Goal: Task Accomplishment & Management: Complete application form

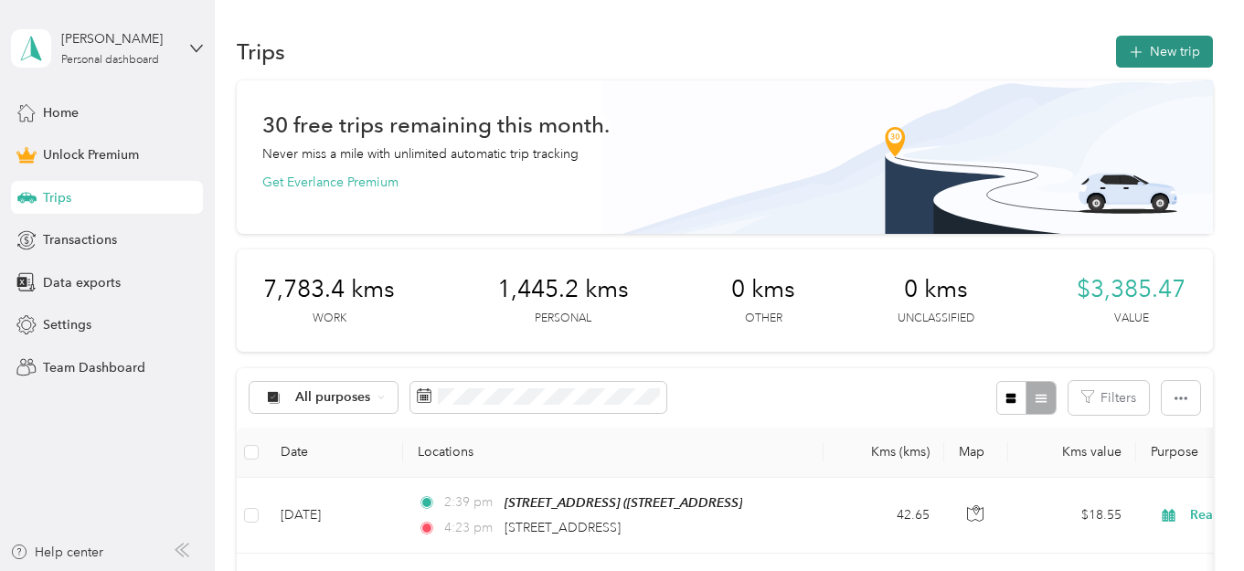
click at [1195, 47] on button "New trip" at bounding box center [1164, 52] width 97 height 32
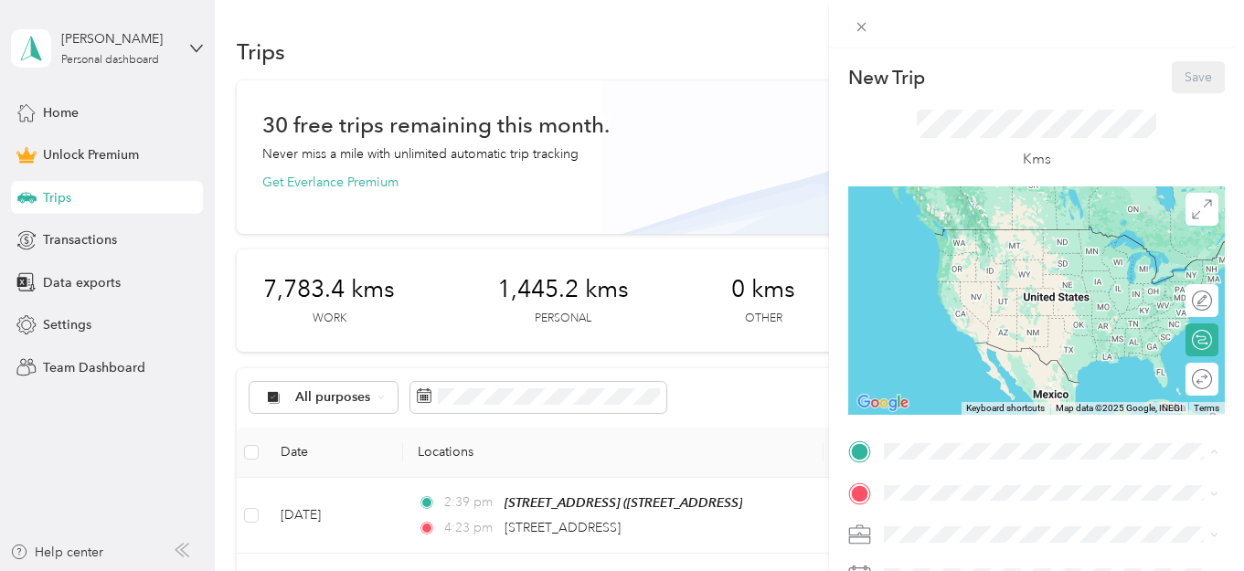
click at [1001, 260] on div "[STREET_ADDRESS]" at bounding box center [980, 247] width 122 height 38
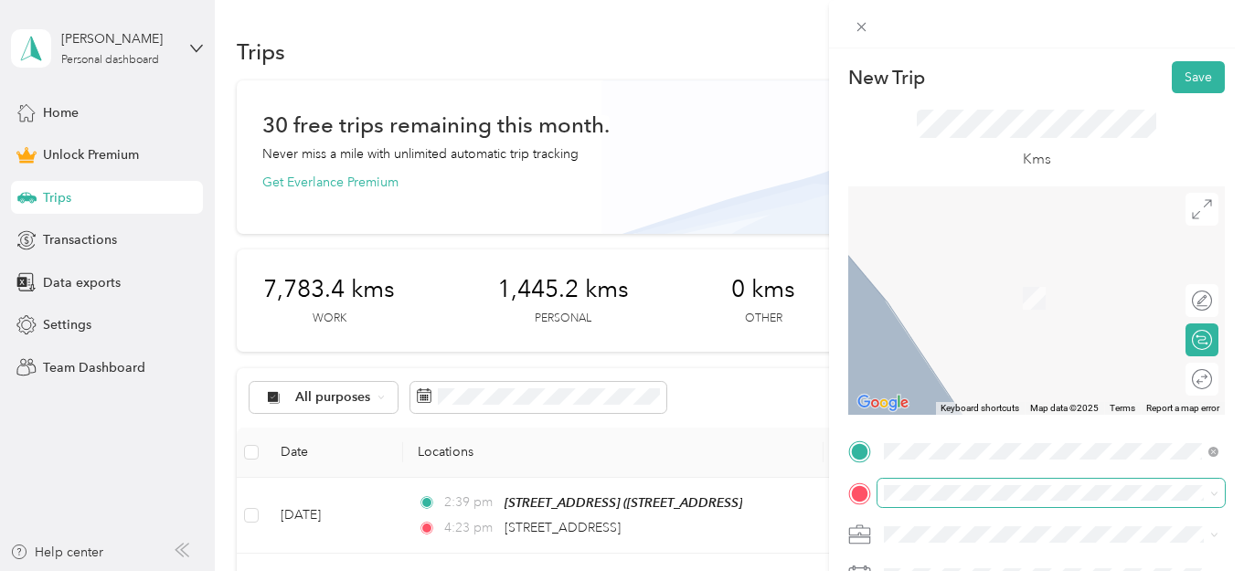
click at [974, 503] on span at bounding box center [1050, 493] width 347 height 29
click at [981, 279] on span "[STREET_ADDRESS]" at bounding box center [977, 270] width 116 height 16
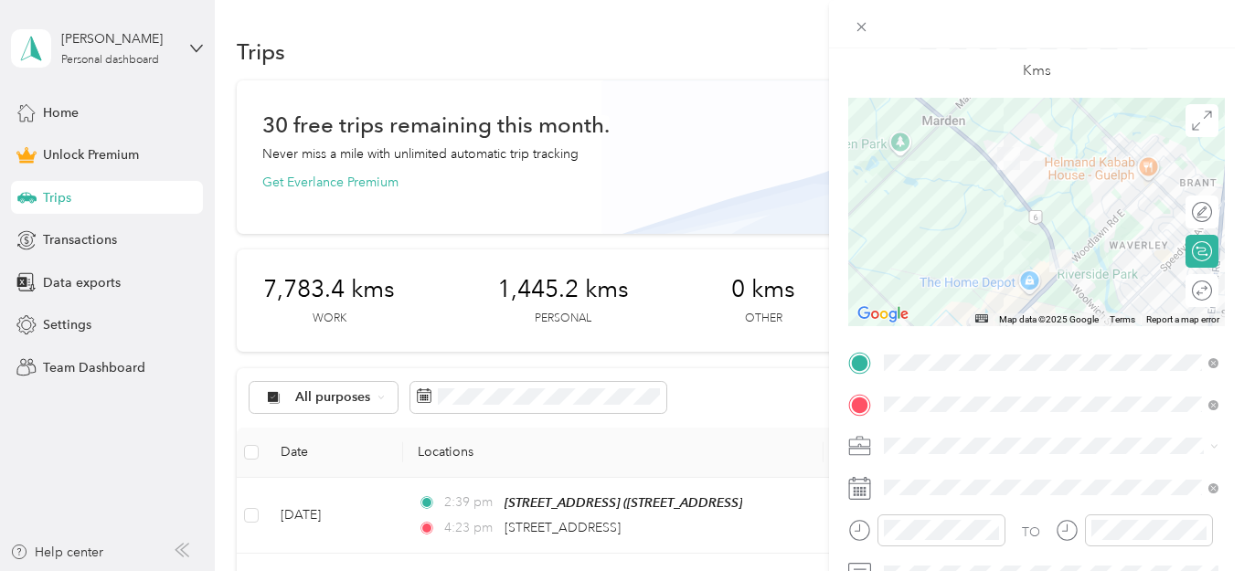
scroll to position [126, 0]
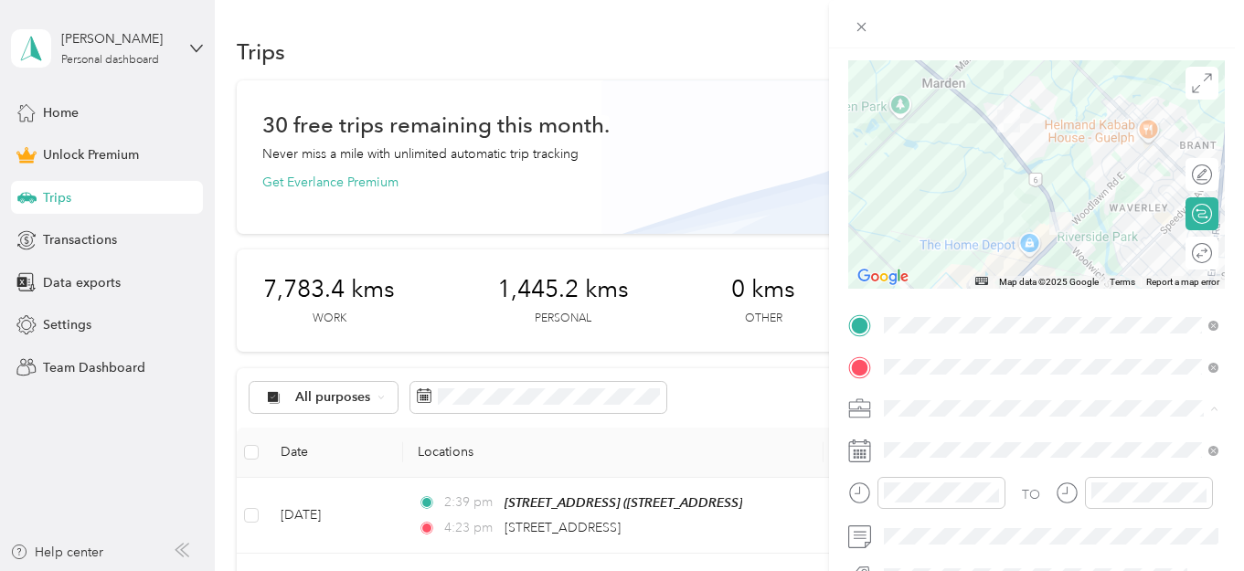
click at [966, 221] on li "Real Estate" at bounding box center [1050, 216] width 347 height 32
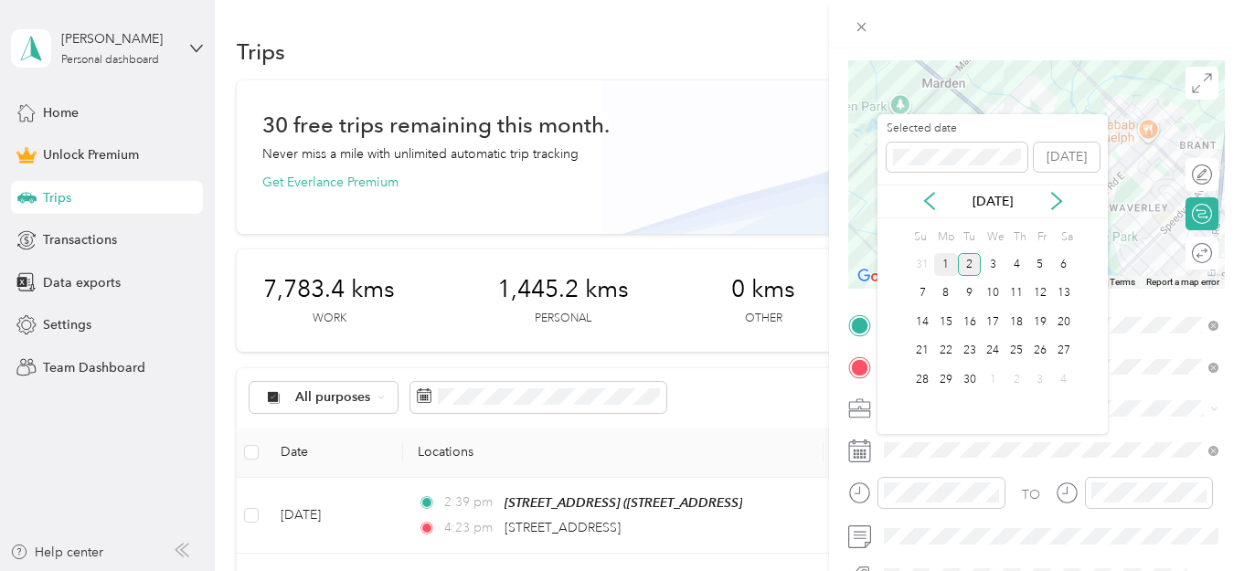
click at [943, 257] on div "1" at bounding box center [946, 264] width 24 height 23
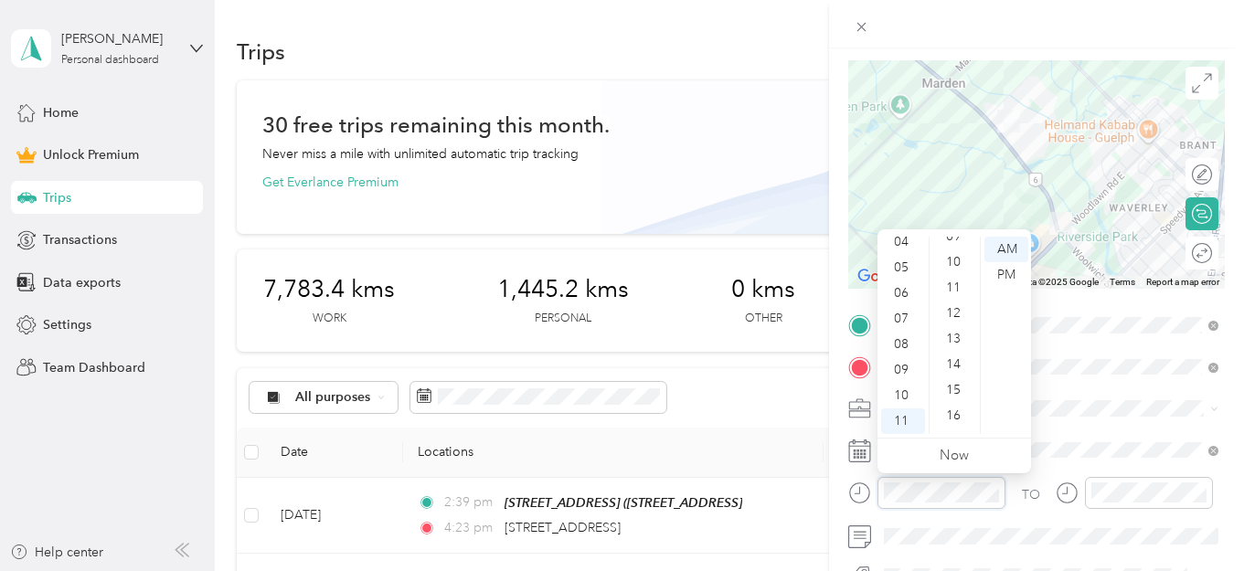
scroll to position [224, 0]
click at [953, 252] on div "09" at bounding box center [955, 256] width 44 height 26
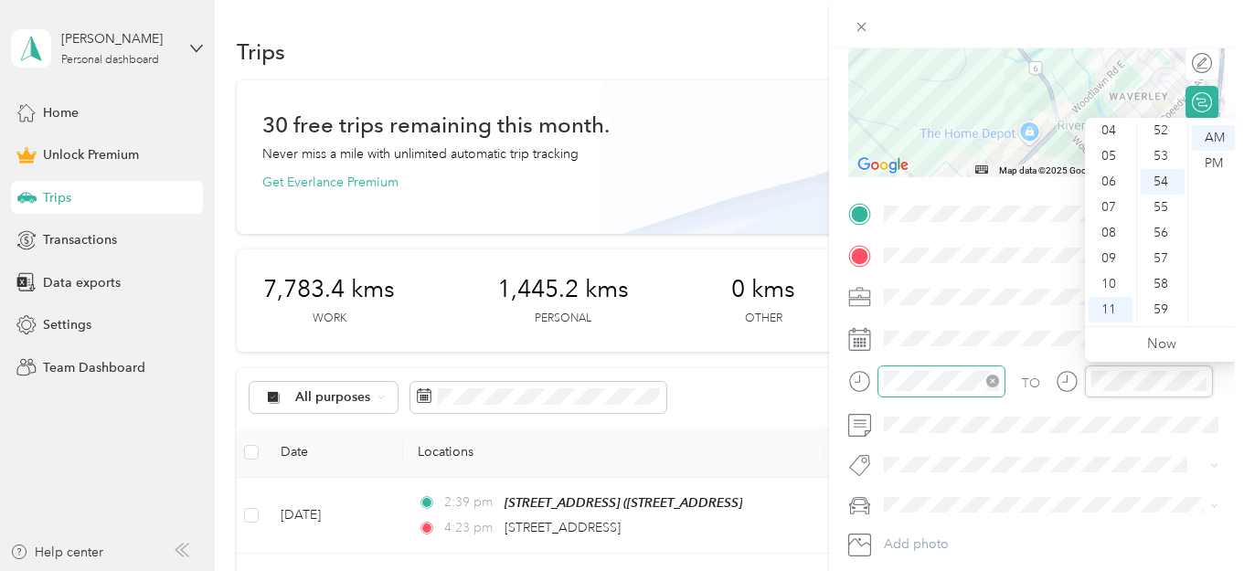
scroll to position [248, 0]
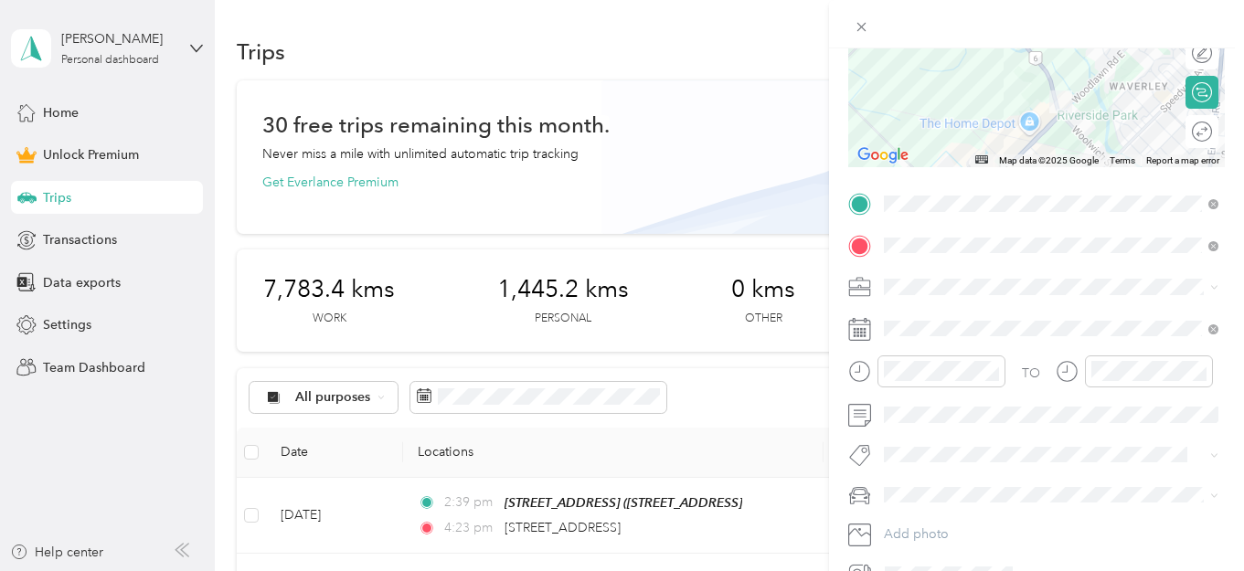
click at [974, 525] on div "Rogue" at bounding box center [1051, 524] width 322 height 19
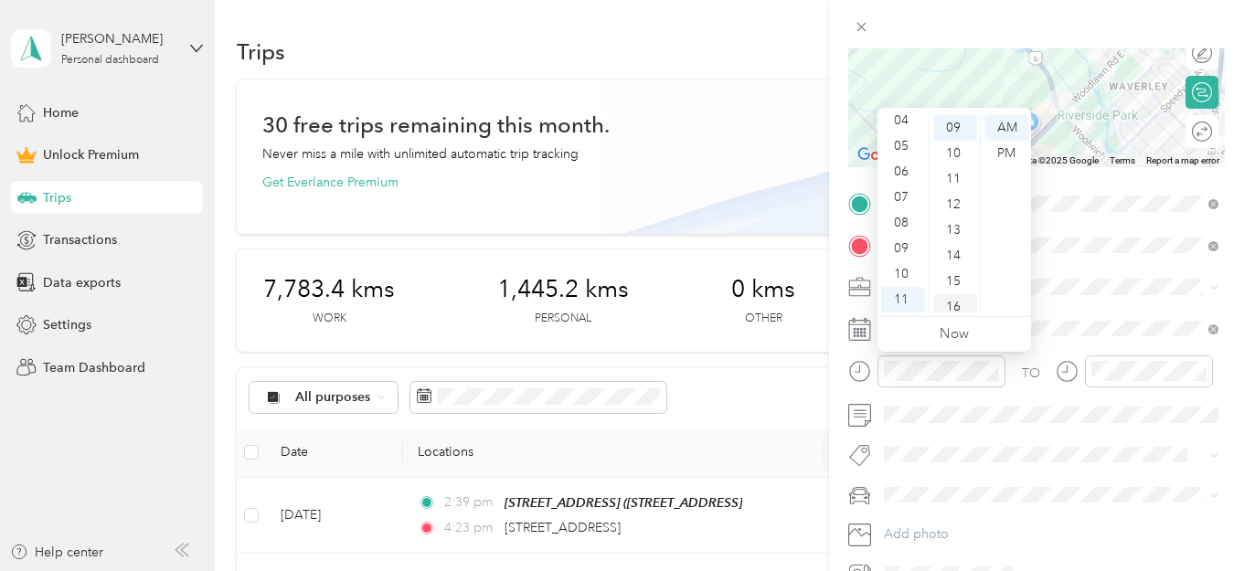
click at [951, 305] on div "16" at bounding box center [955, 307] width 44 height 26
click at [1156, 276] on span at bounding box center [1050, 286] width 347 height 29
click at [966, 278] on div "22" at bounding box center [955, 282] width 44 height 26
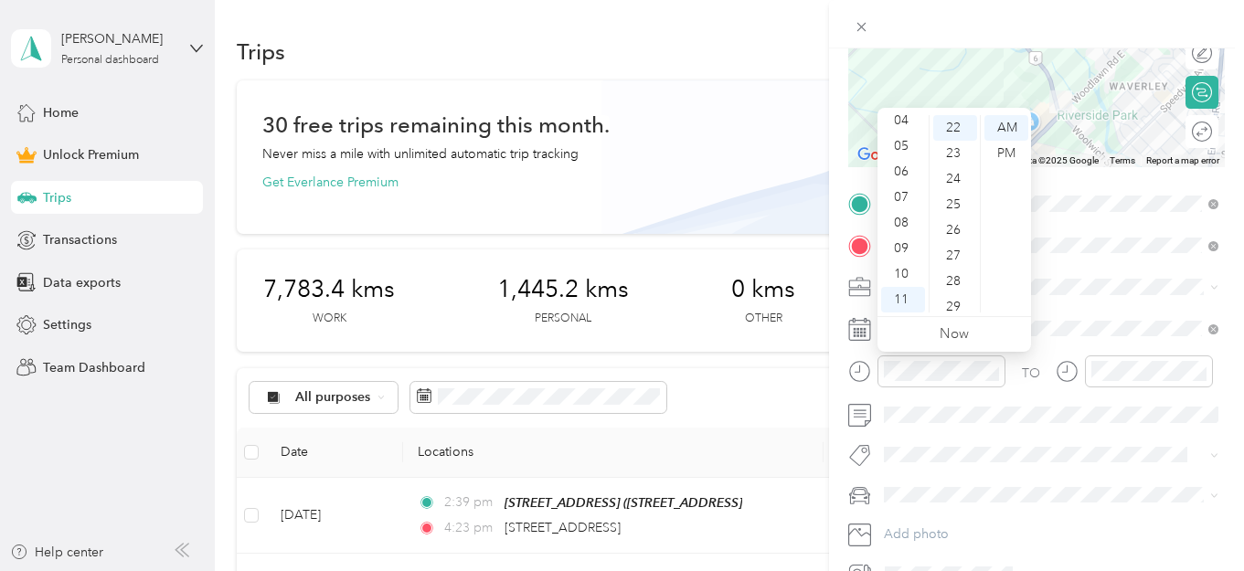
click at [1018, 505] on span at bounding box center [1050, 495] width 347 height 29
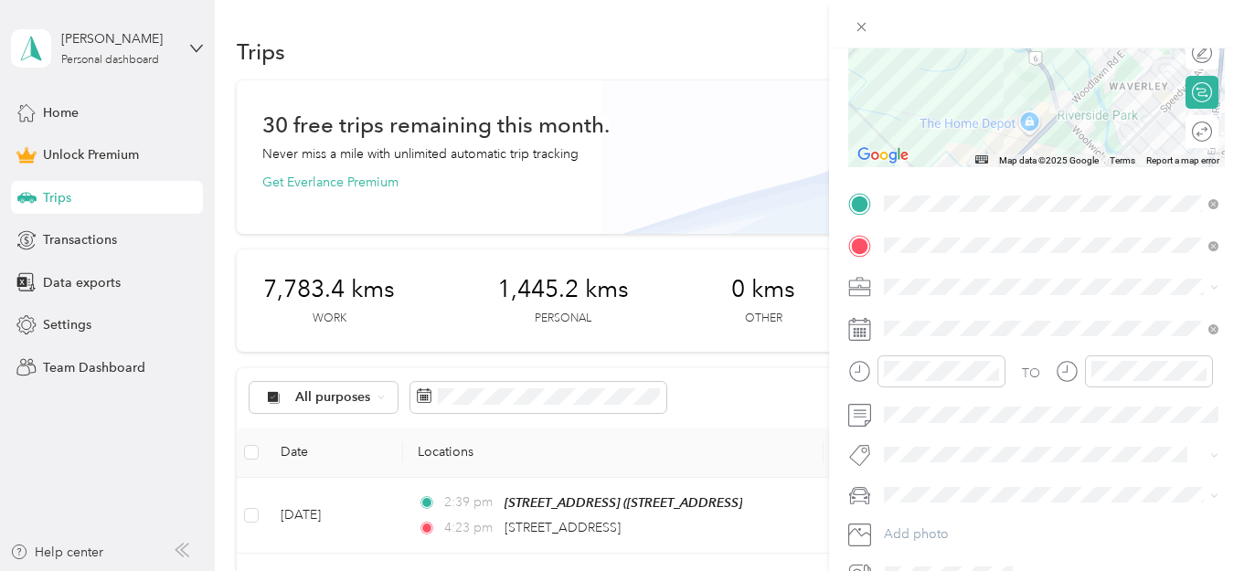
scroll to position [0, 0]
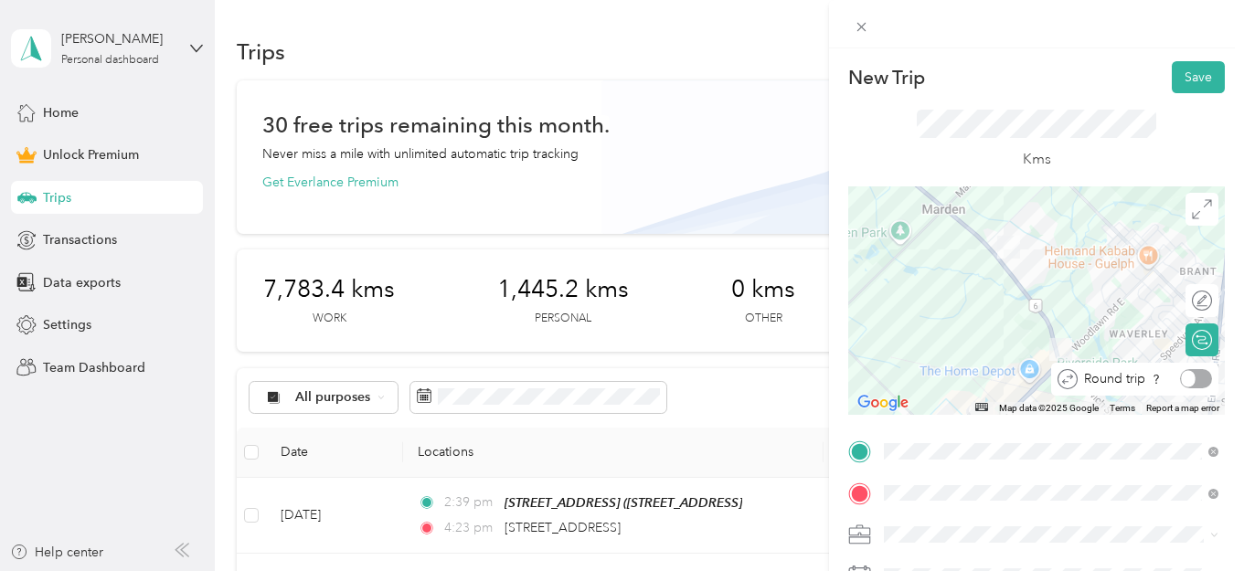
click at [1200, 384] on div "Round trip" at bounding box center [1145, 378] width 134 height 19
click at [1200, 377] on div at bounding box center [1193, 378] width 38 height 19
click at [1196, 73] on button "Save" at bounding box center [1198, 77] width 53 height 32
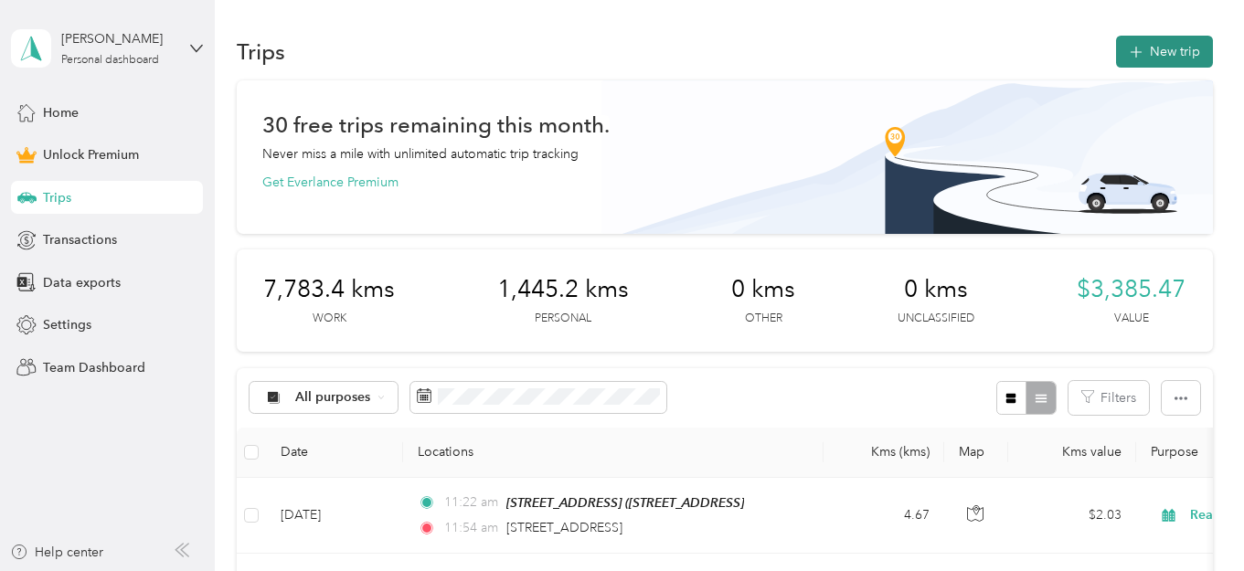
click at [1158, 47] on button "New trip" at bounding box center [1164, 52] width 97 height 32
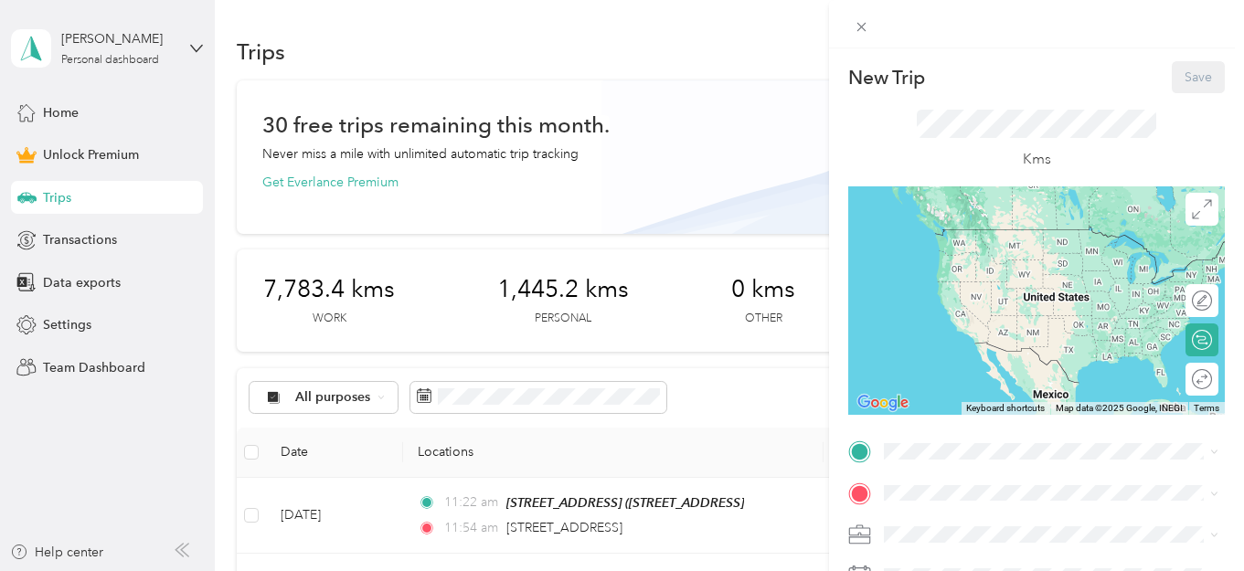
click at [991, 249] on span "[STREET_ADDRESS]" at bounding box center [977, 253] width 116 height 16
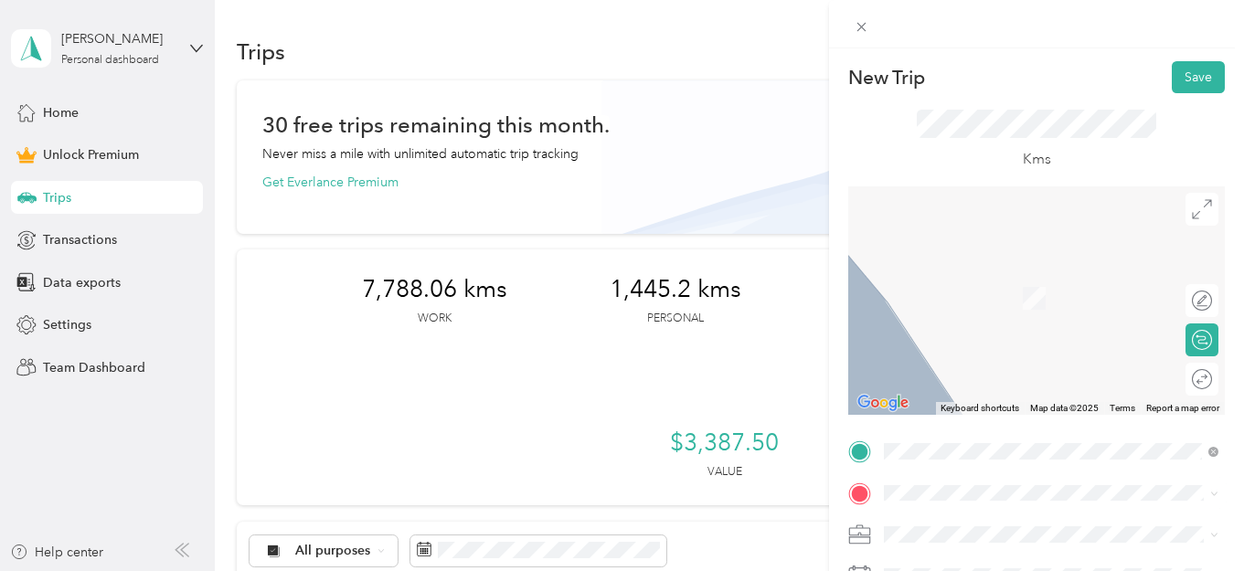
click at [1001, 277] on span "[STREET_ADDRESS]" at bounding box center [977, 268] width 116 height 16
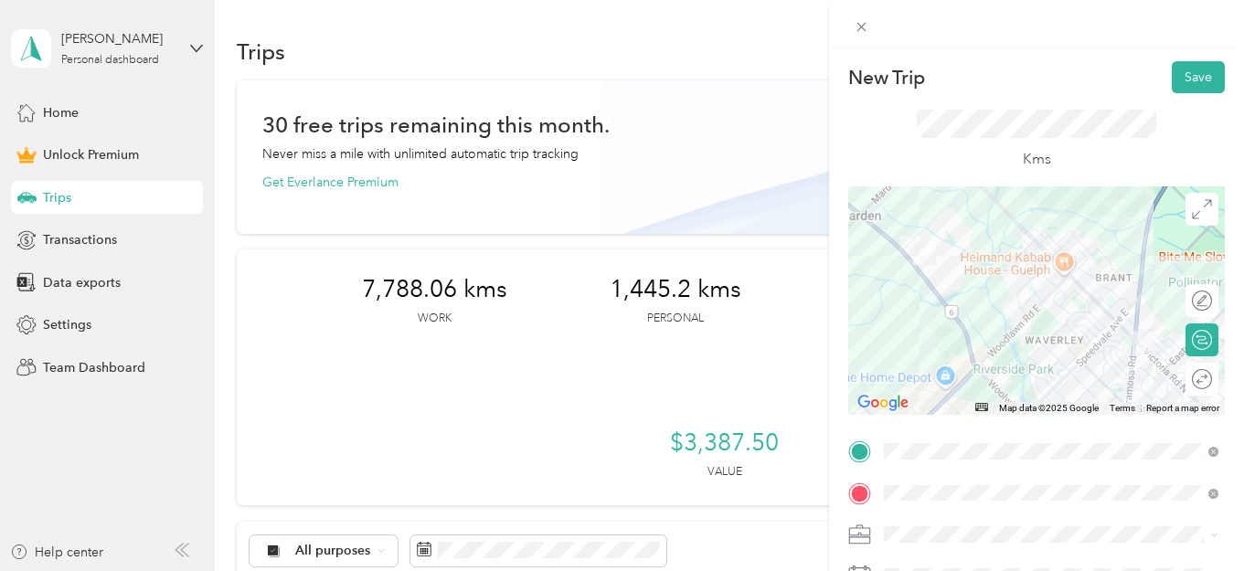
click at [989, 340] on div "Real Estate" at bounding box center [1051, 342] width 322 height 19
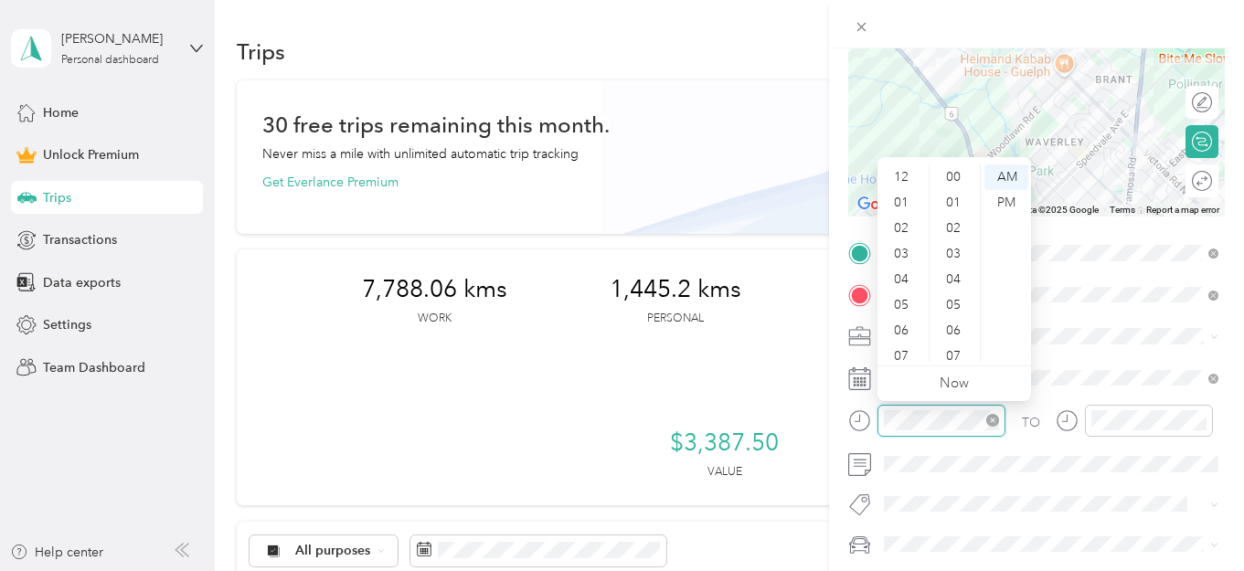
scroll to position [110, 0]
click at [911, 317] on div "10" at bounding box center [903, 324] width 44 height 26
click at [943, 269] on div "10" at bounding box center [955, 270] width 44 height 26
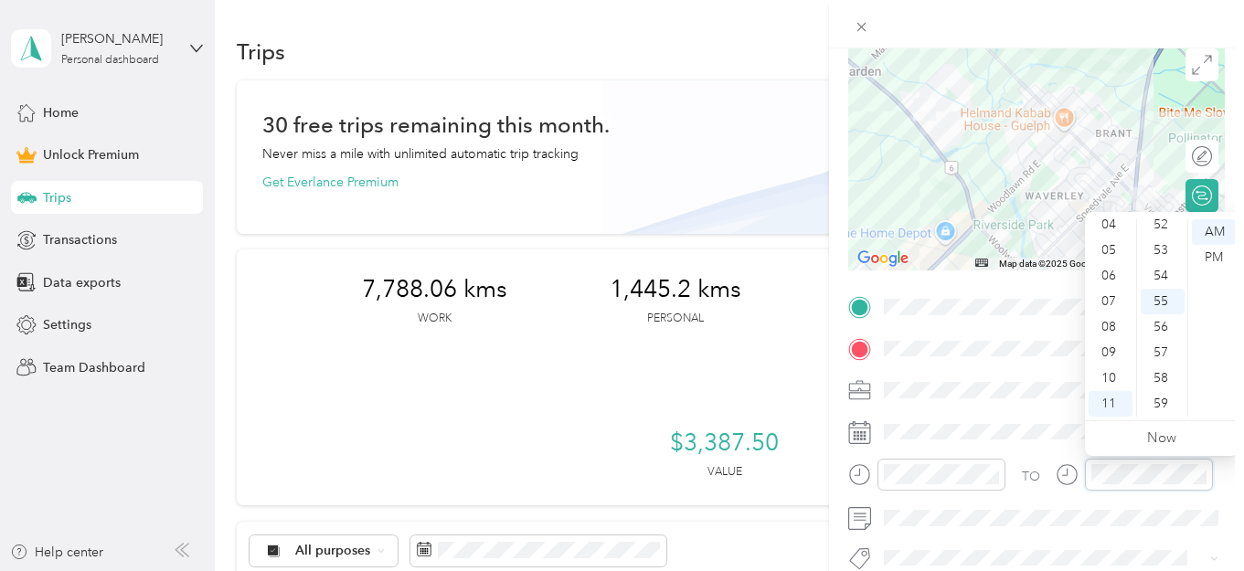
scroll to position [143, 0]
click at [1112, 372] on div "10" at bounding box center [1111, 379] width 44 height 26
click at [1162, 398] on div "16" at bounding box center [1163, 399] width 44 height 26
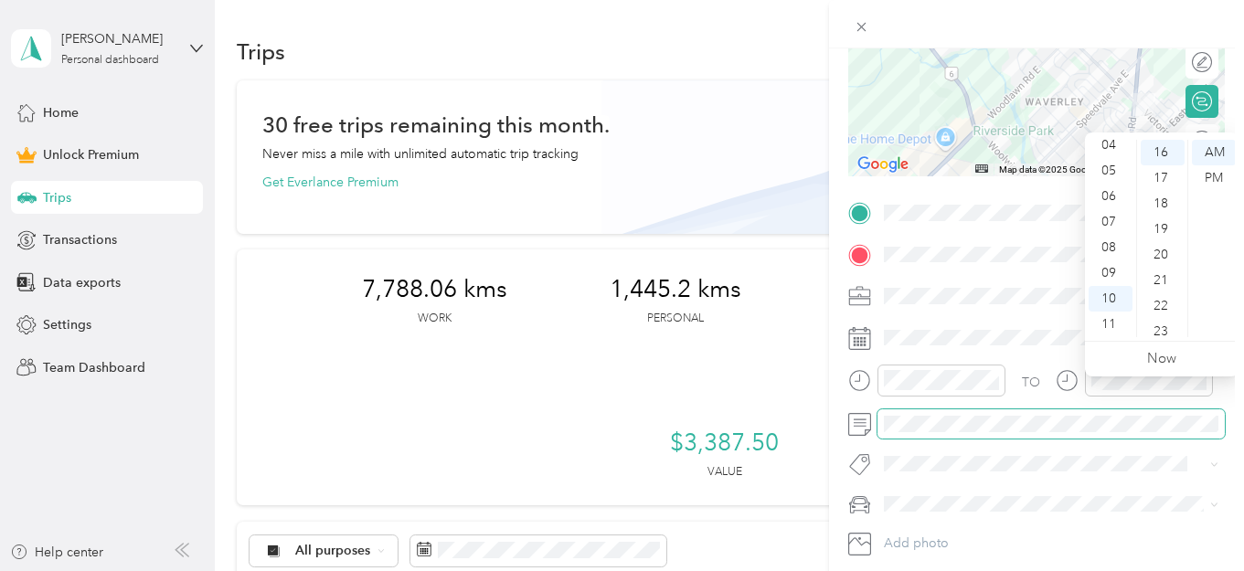
scroll to position [283, 0]
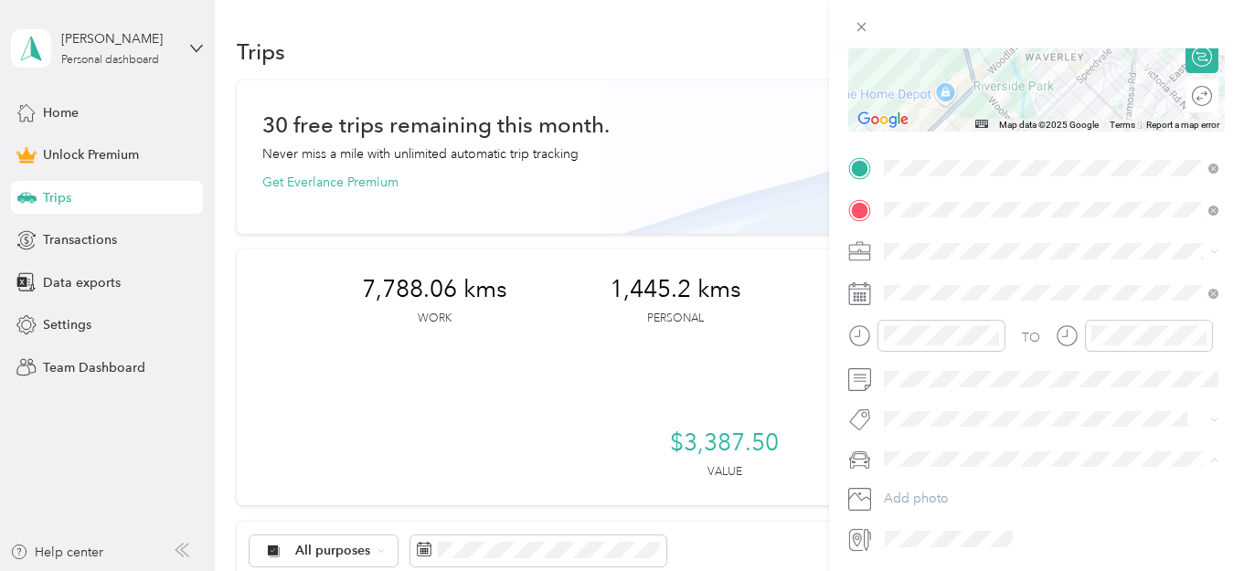
click at [1023, 488] on div "Rogue" at bounding box center [1051, 491] width 322 height 19
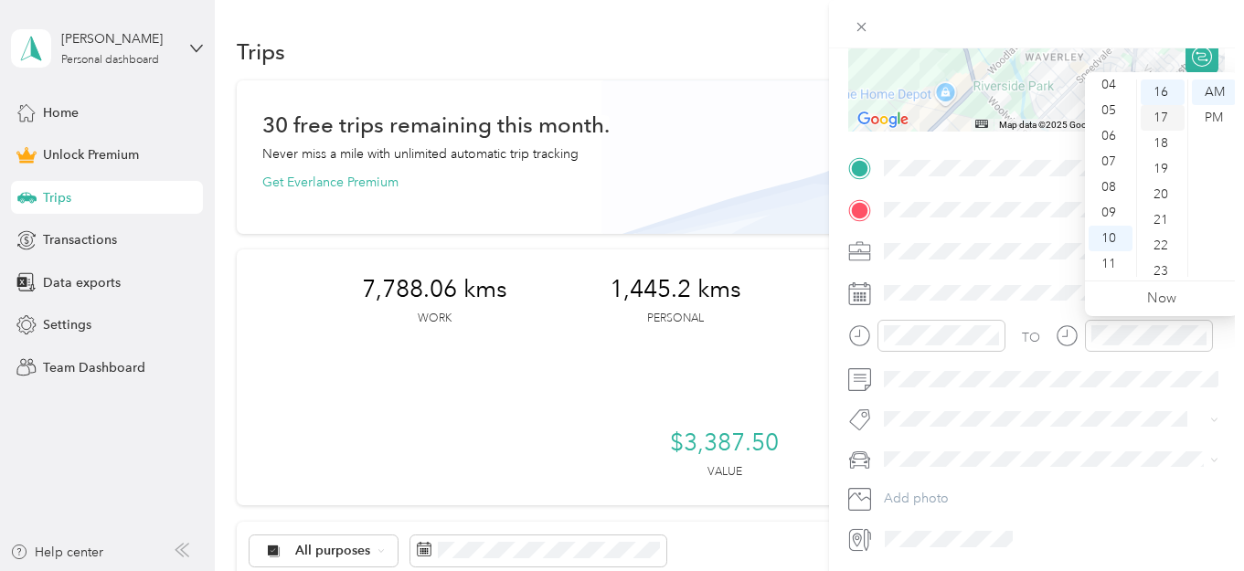
click at [1163, 126] on div "17" at bounding box center [1163, 118] width 44 height 26
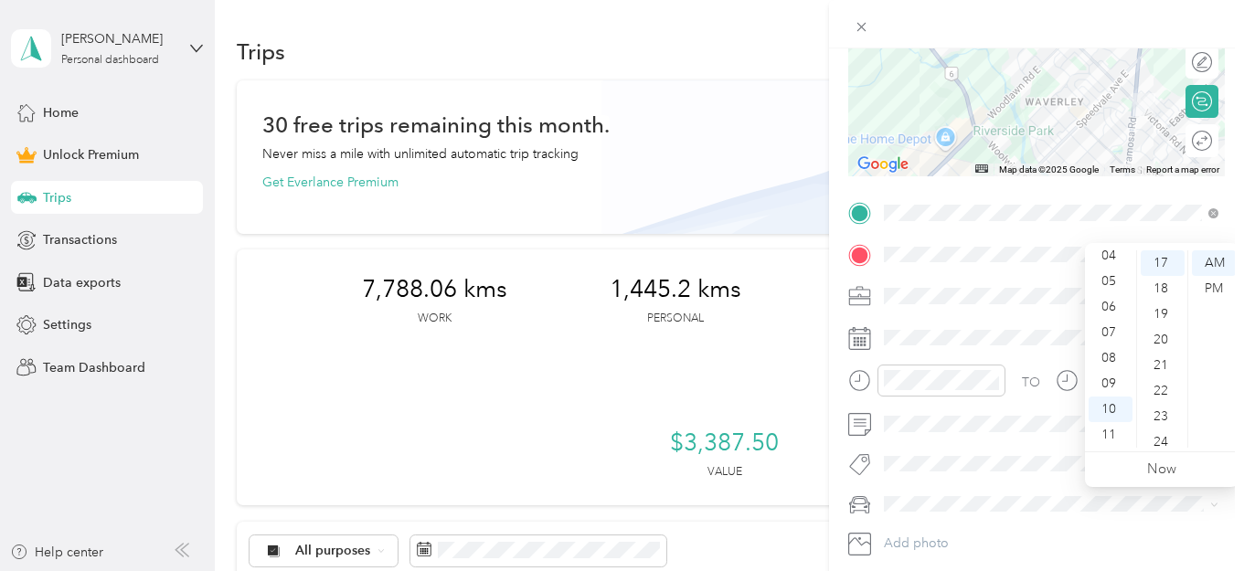
scroll to position [0, 0]
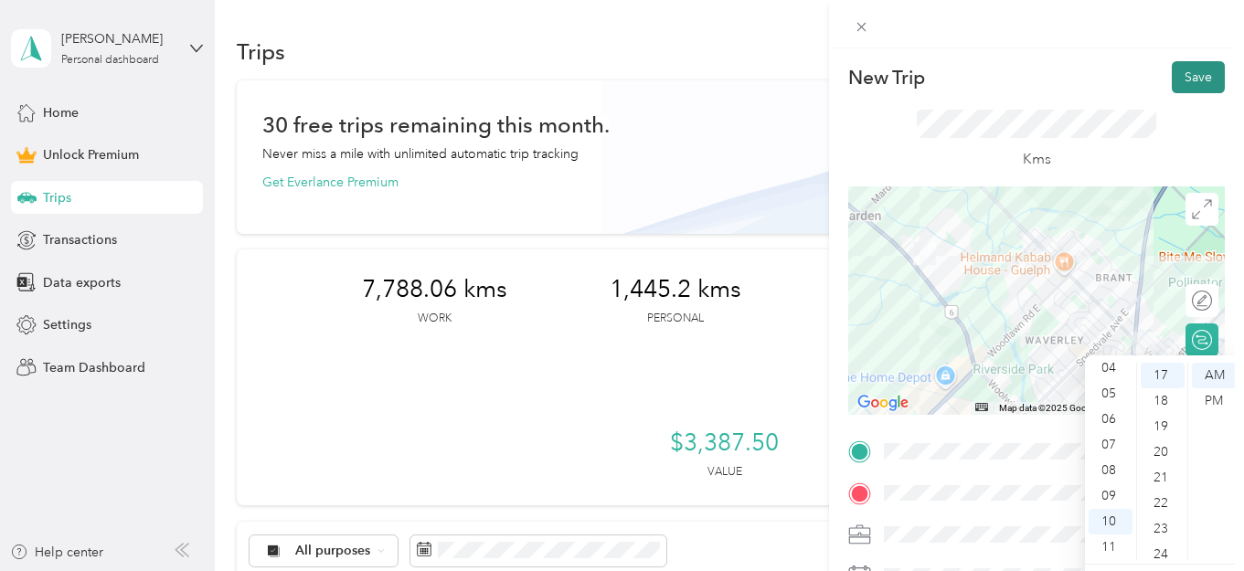
click at [1188, 80] on button "Save" at bounding box center [1198, 77] width 53 height 32
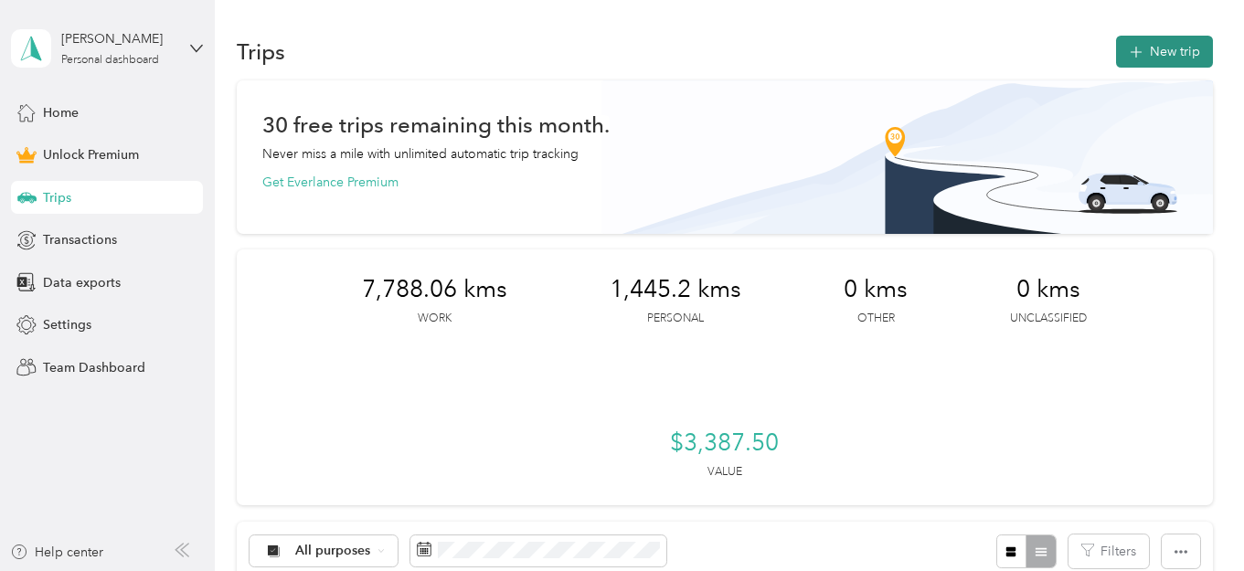
click at [1173, 48] on button "New trip" at bounding box center [1164, 52] width 97 height 32
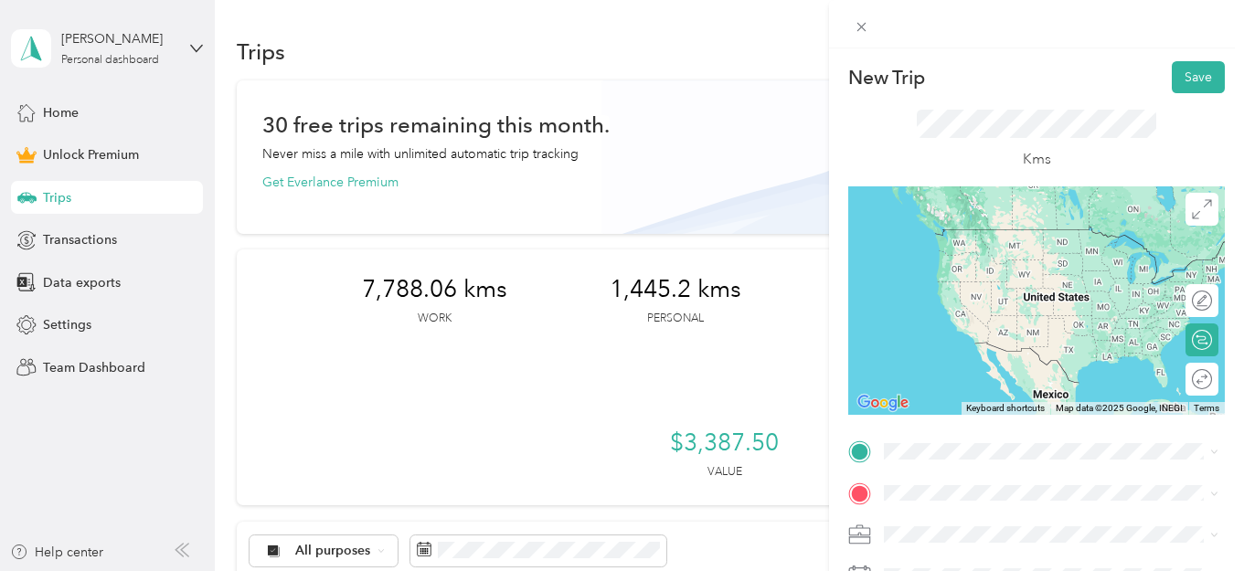
click at [1029, 345] on span "[STREET_ADDRESS]" at bounding box center [977, 336] width 116 height 16
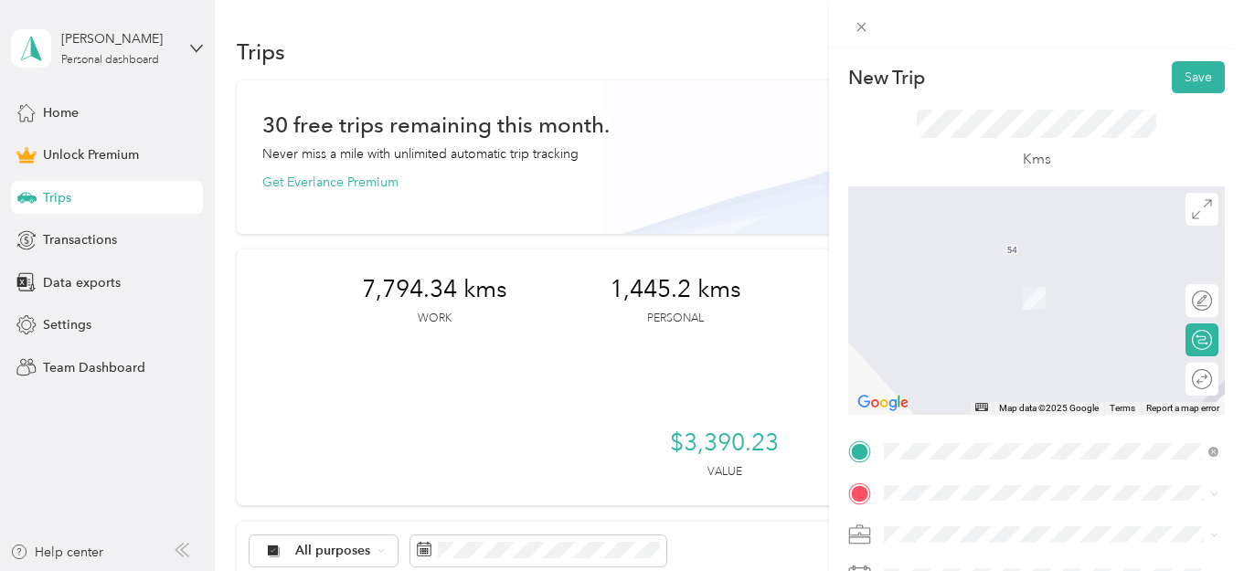
click at [977, 279] on span "[STREET_ADDRESS]" at bounding box center [977, 270] width 116 height 16
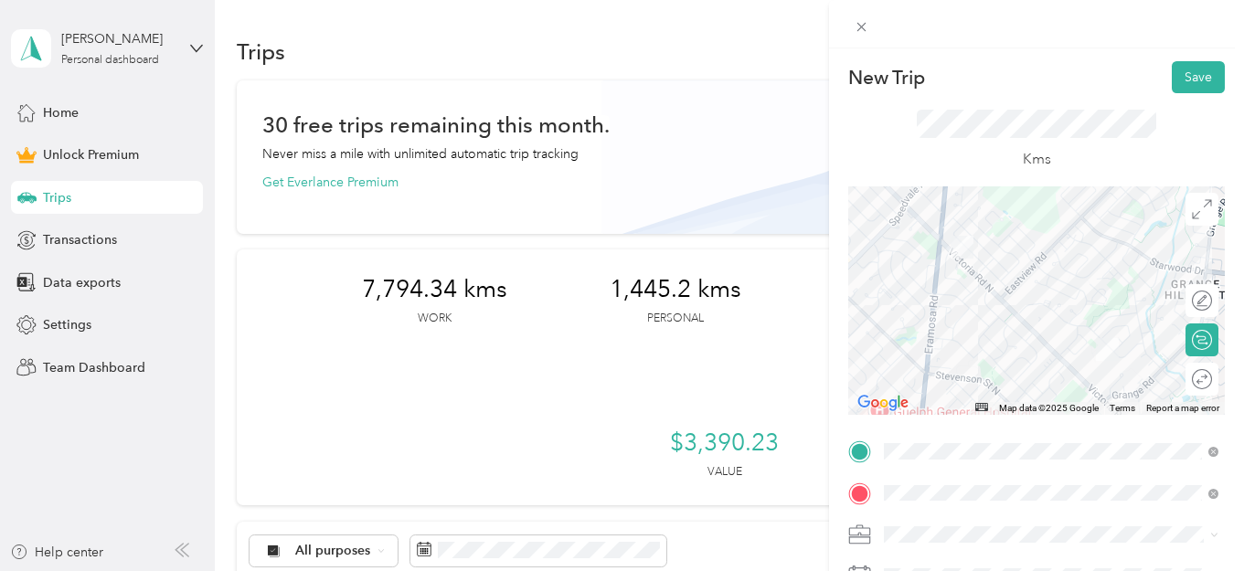
click at [979, 337] on div "Real Estate" at bounding box center [1051, 340] width 322 height 19
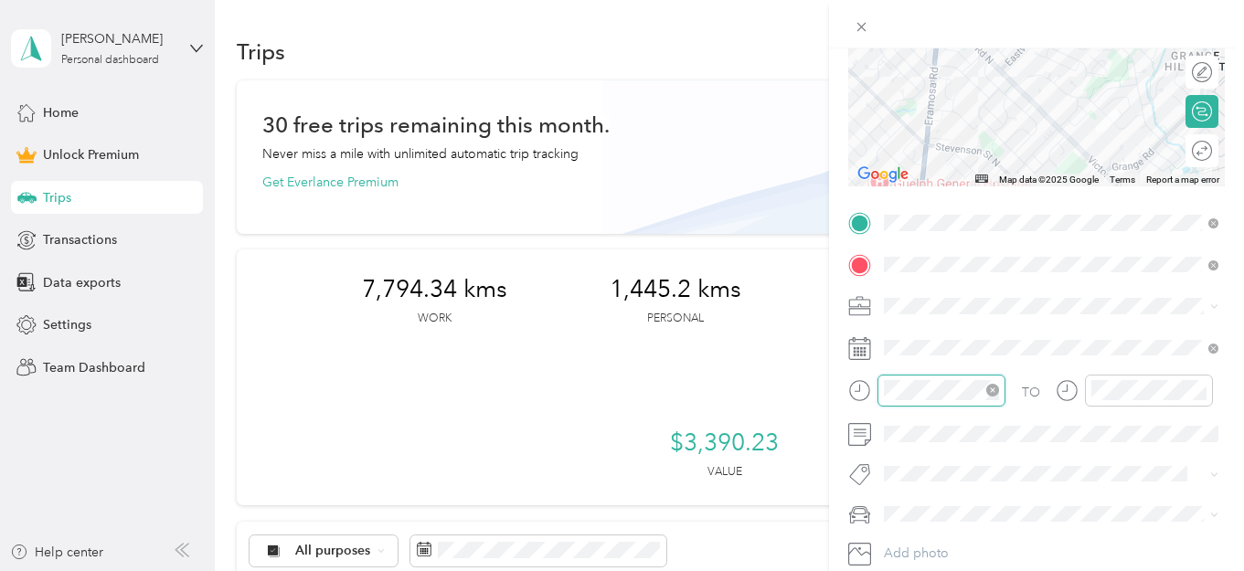
scroll to position [1338, 0]
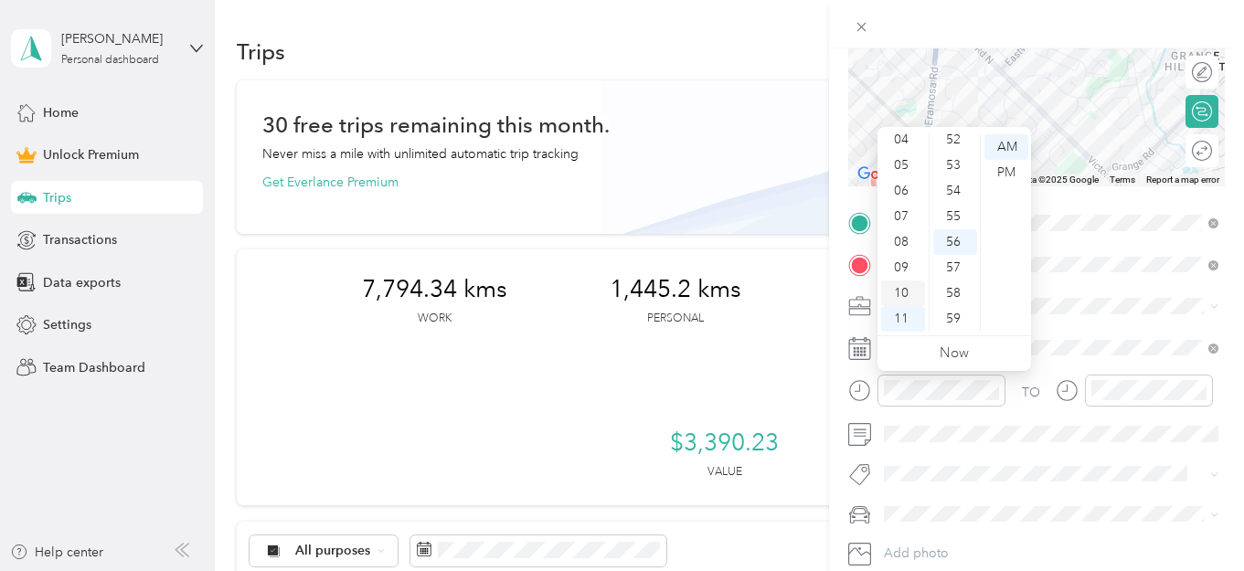
click at [909, 289] on div "10" at bounding box center [903, 294] width 44 height 26
click at [948, 181] on div "27" at bounding box center [955, 191] width 44 height 26
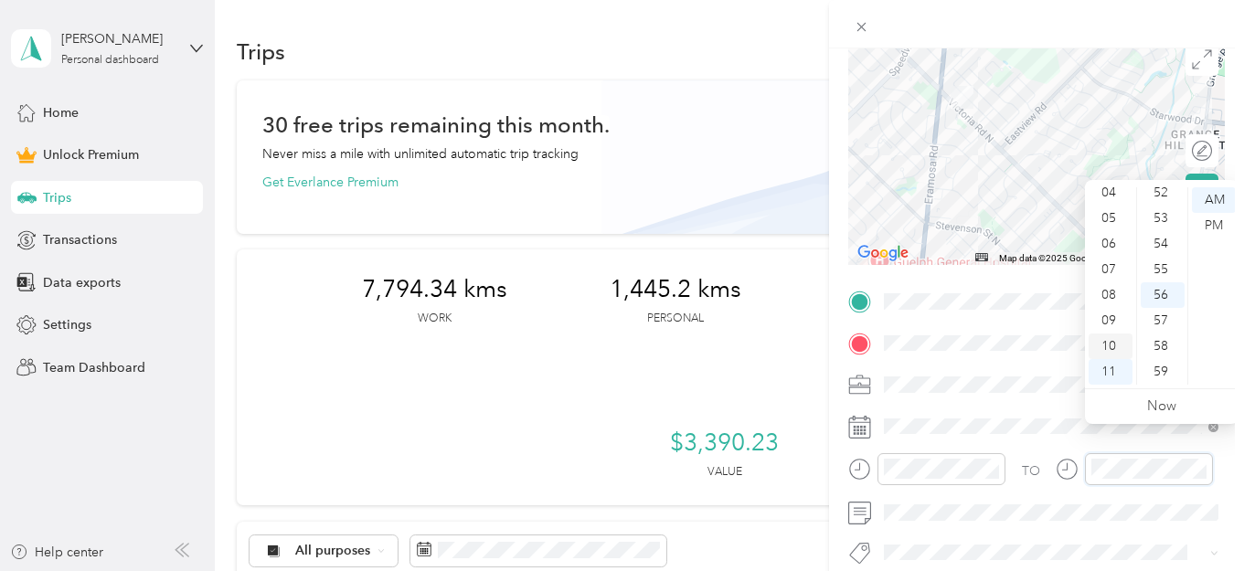
scroll to position [180, 0]
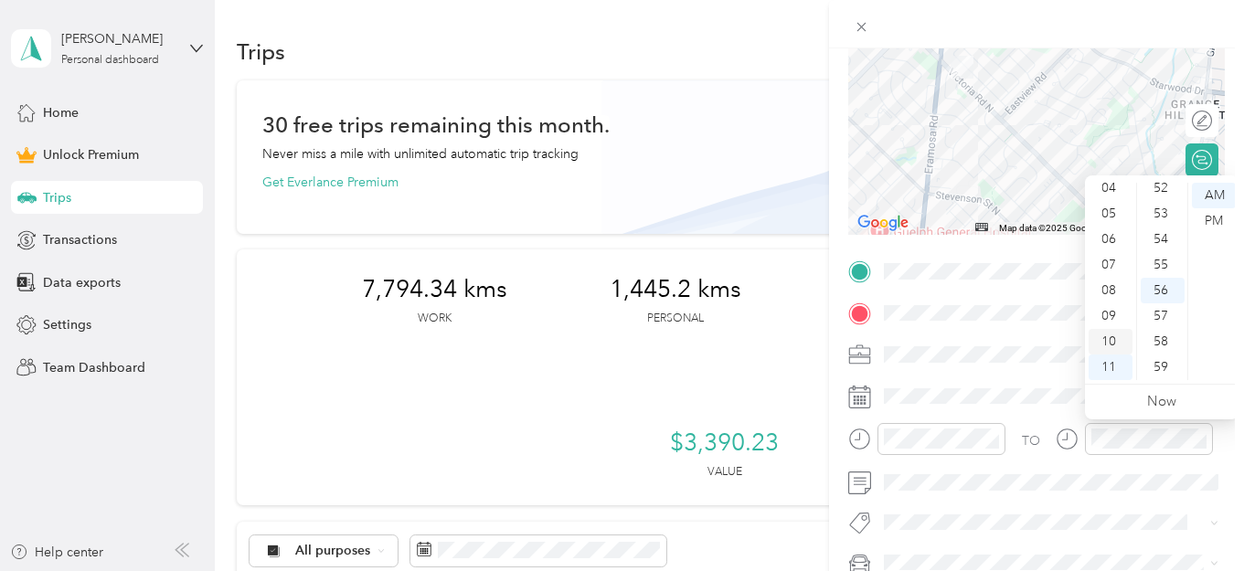
click at [1117, 340] on div "10" at bounding box center [1111, 342] width 44 height 26
click at [1160, 187] on div "30" at bounding box center [1163, 187] width 44 height 26
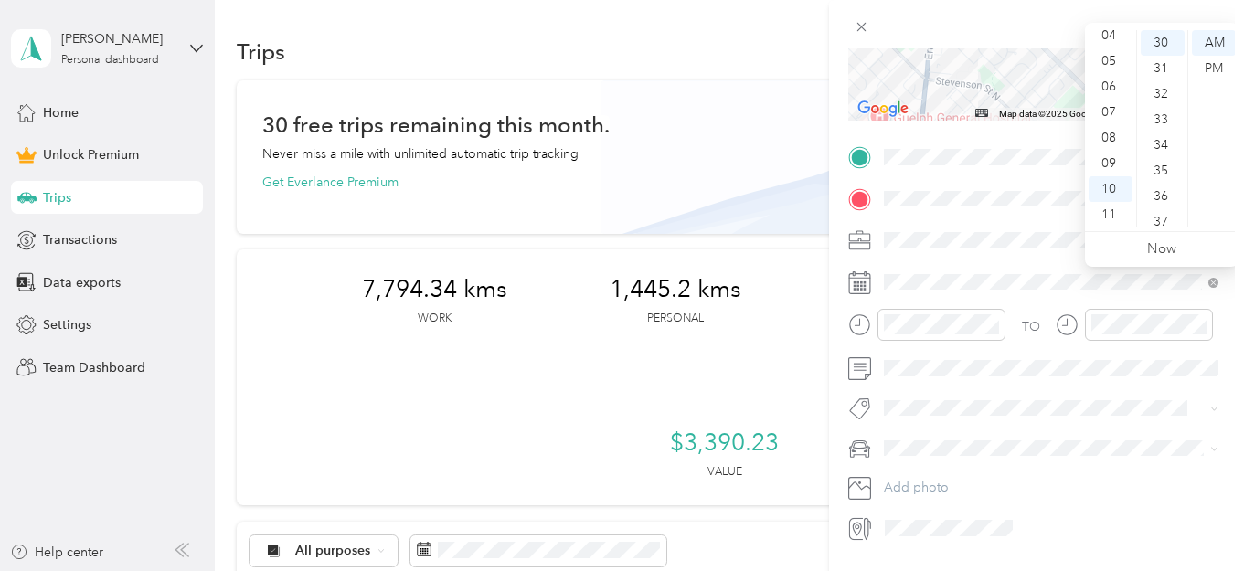
scroll to position [333, 0]
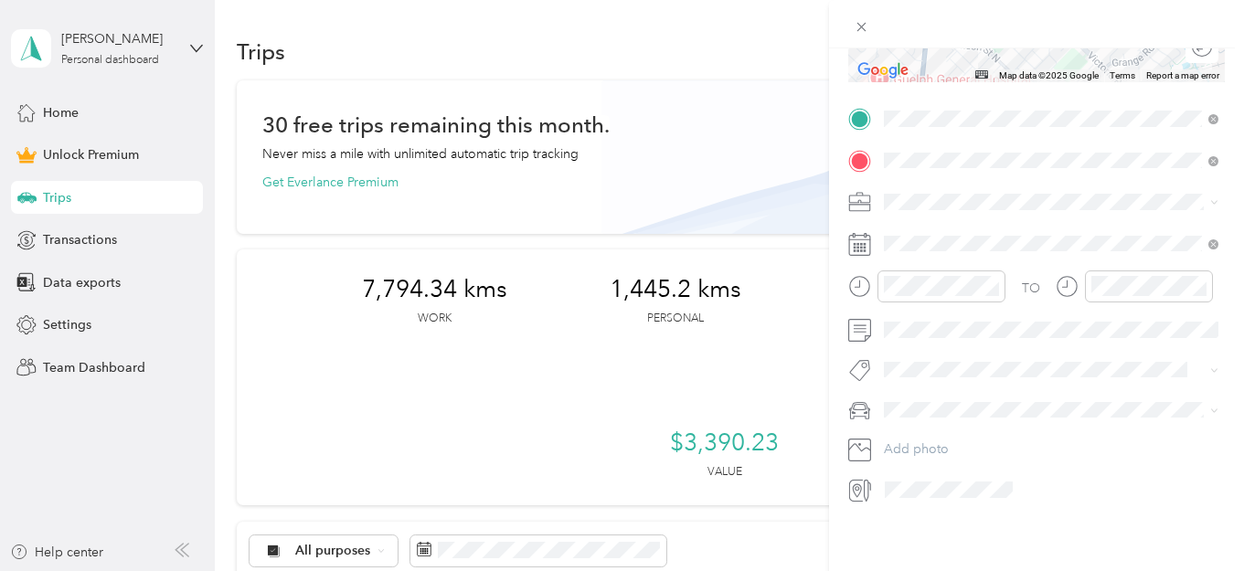
click at [1034, 446] on li "Rogue" at bounding box center [1050, 442] width 347 height 32
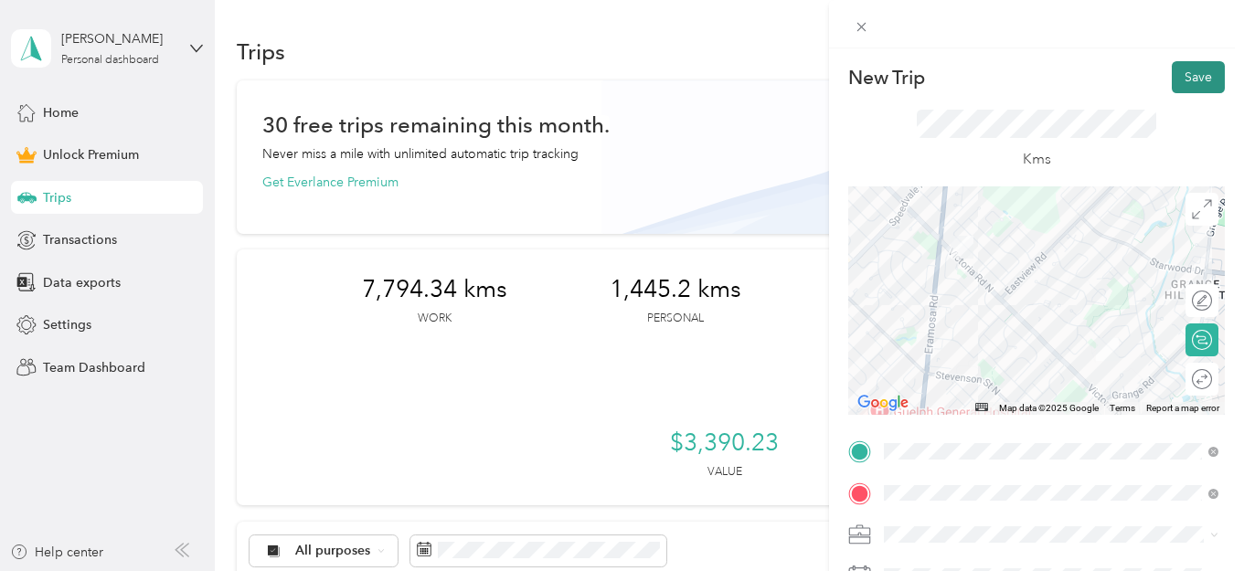
click at [1198, 83] on button "Save" at bounding box center [1198, 77] width 53 height 32
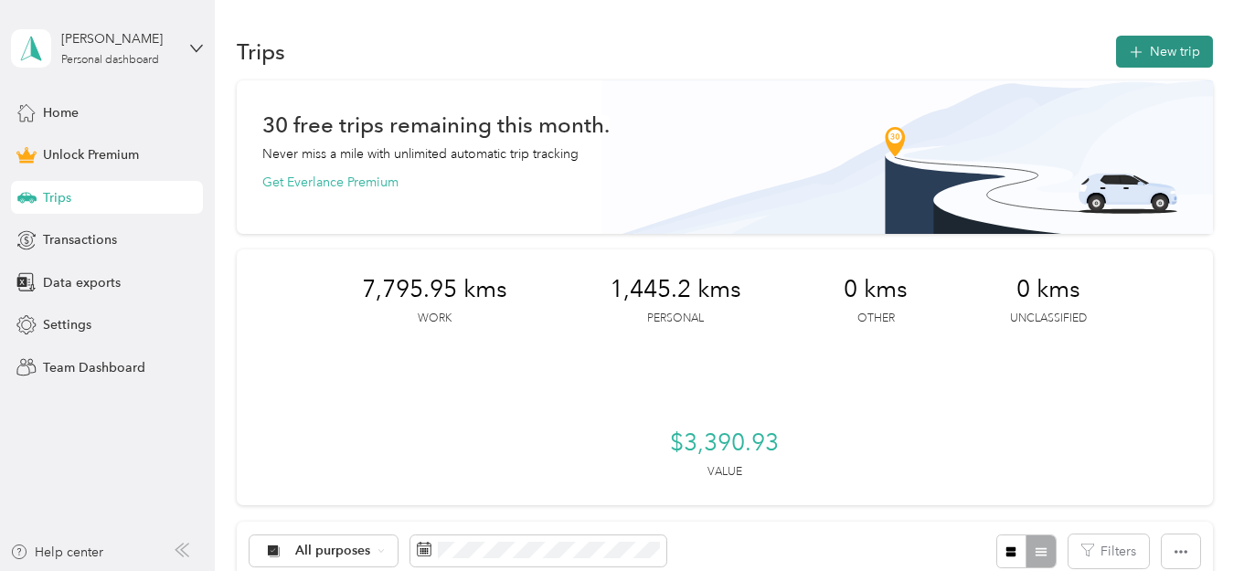
click at [1189, 48] on button "New trip" at bounding box center [1164, 52] width 97 height 32
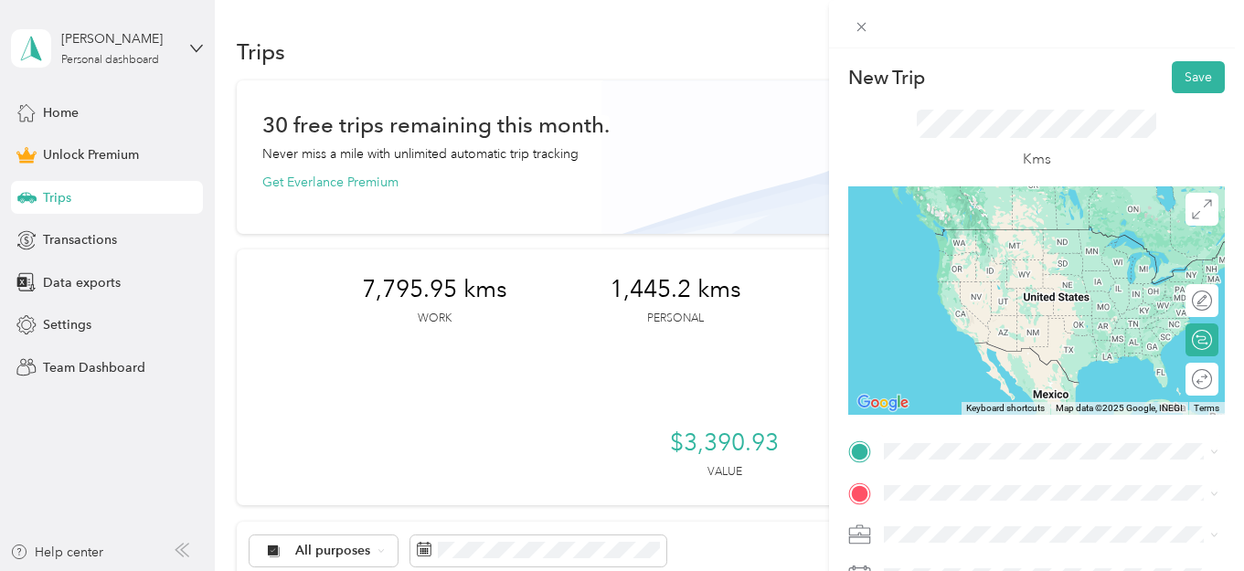
click at [1035, 232] on span "[STREET_ADDRESS]" at bounding box center [977, 224] width 116 height 16
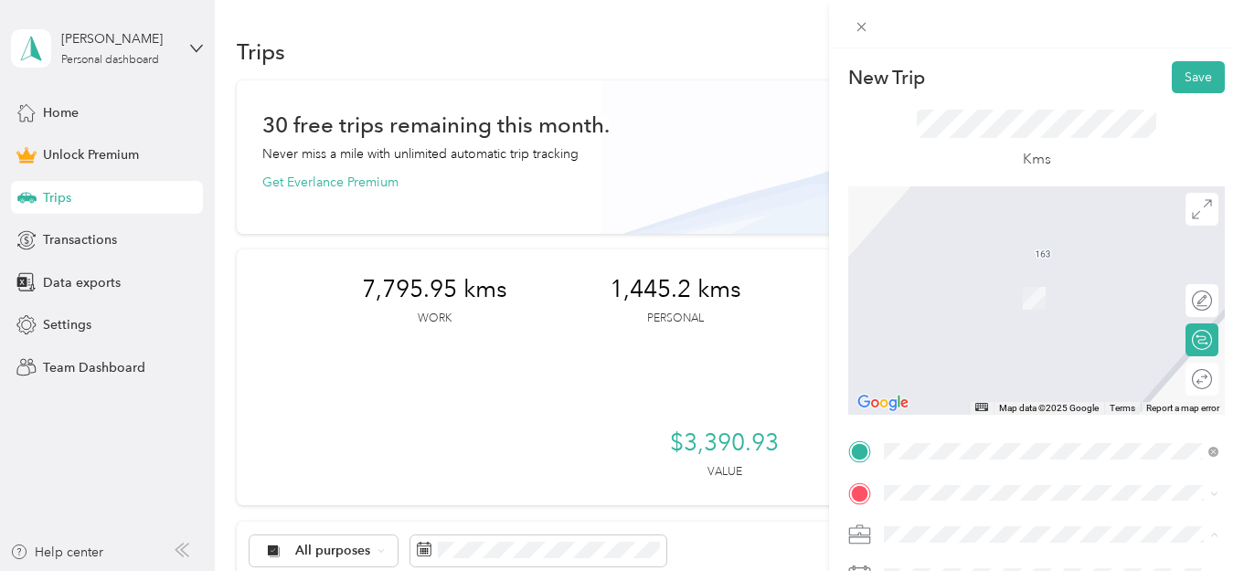
click at [1009, 345] on li "Real Estate" at bounding box center [1050, 342] width 347 height 32
click at [930, 279] on span "[STREET_ADDRESS]" at bounding box center [977, 270] width 116 height 16
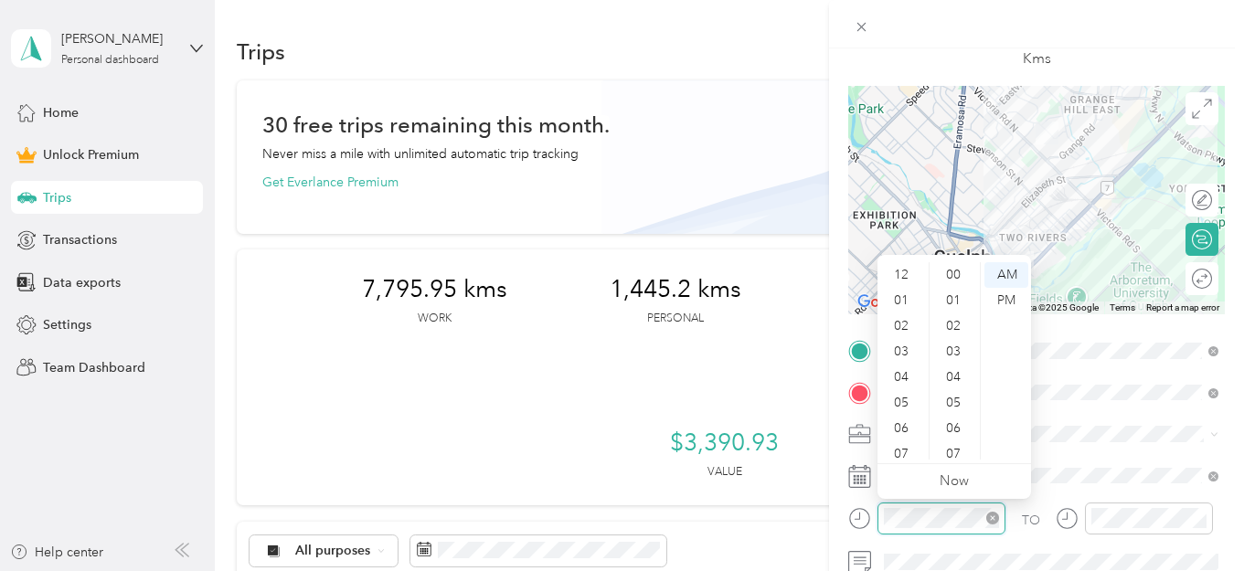
scroll to position [110, 0]
click at [906, 422] on div "10" at bounding box center [903, 422] width 44 height 26
click at [949, 328] on div "42" at bounding box center [955, 331] width 44 height 26
click at [903, 417] on div "10" at bounding box center [903, 422] width 44 height 26
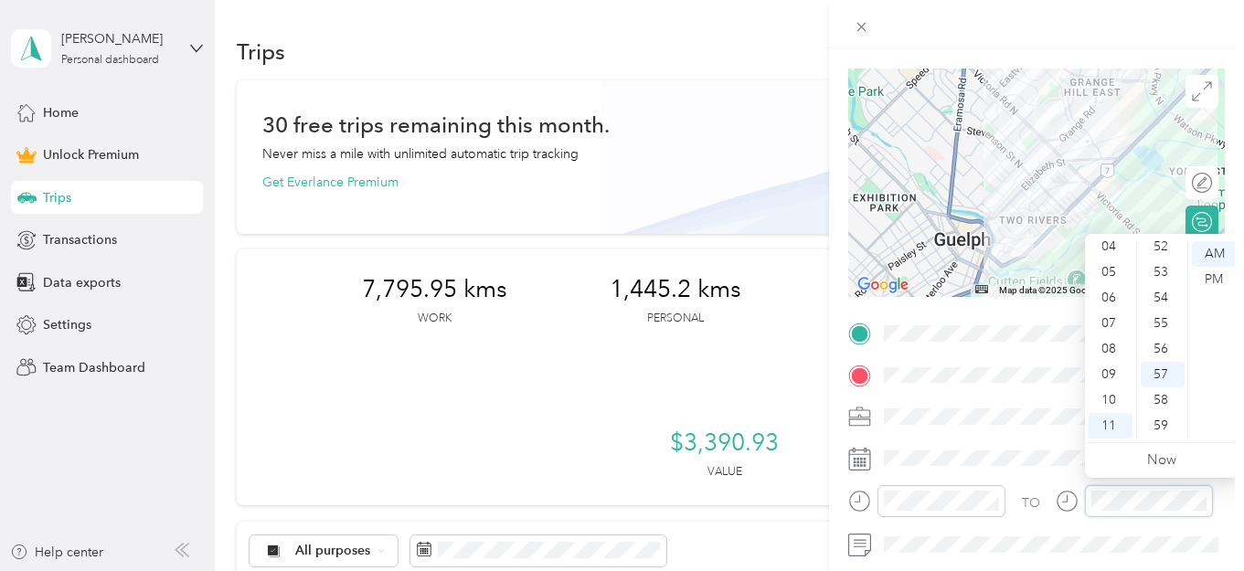
scroll to position [122, 0]
click at [1112, 400] on div "10" at bounding box center [1111, 401] width 44 height 26
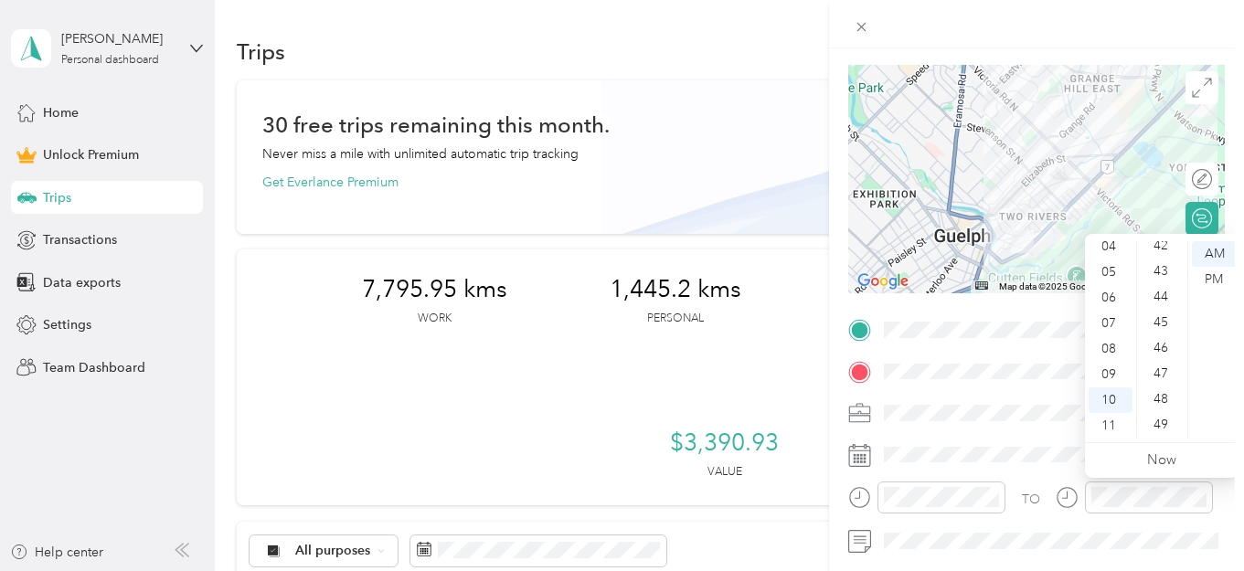
scroll to position [1079, 0]
click at [1160, 371] on div "47" at bounding box center [1163, 378] width 44 height 26
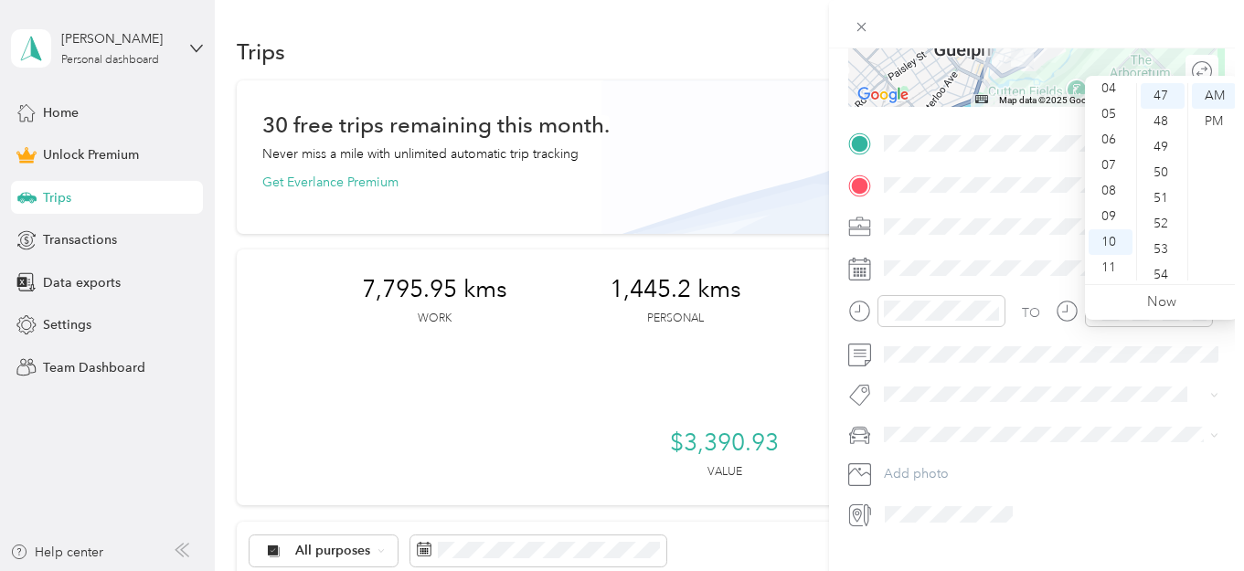
scroll to position [318, 0]
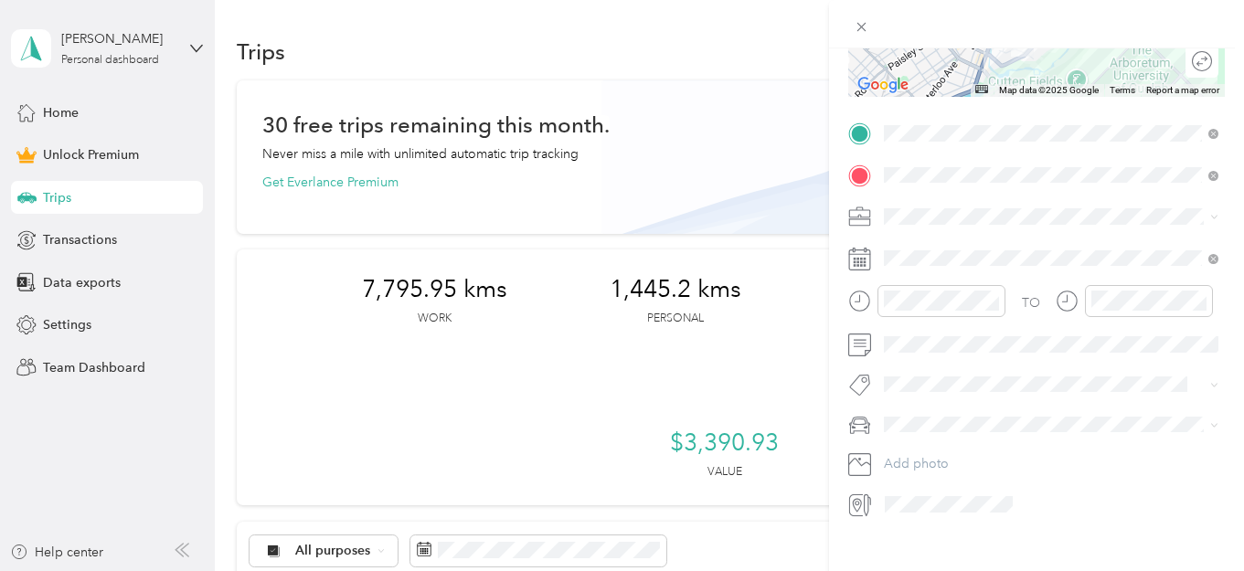
click at [1035, 458] on li "Rogue" at bounding box center [1050, 449] width 347 height 32
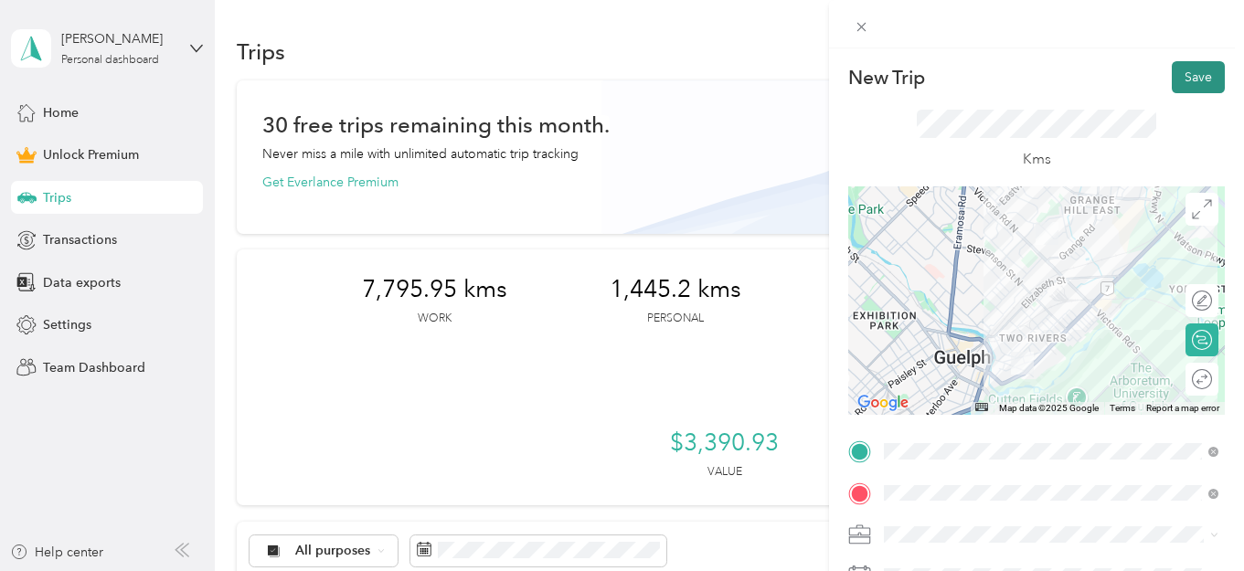
click at [1193, 76] on button "Save" at bounding box center [1198, 77] width 53 height 32
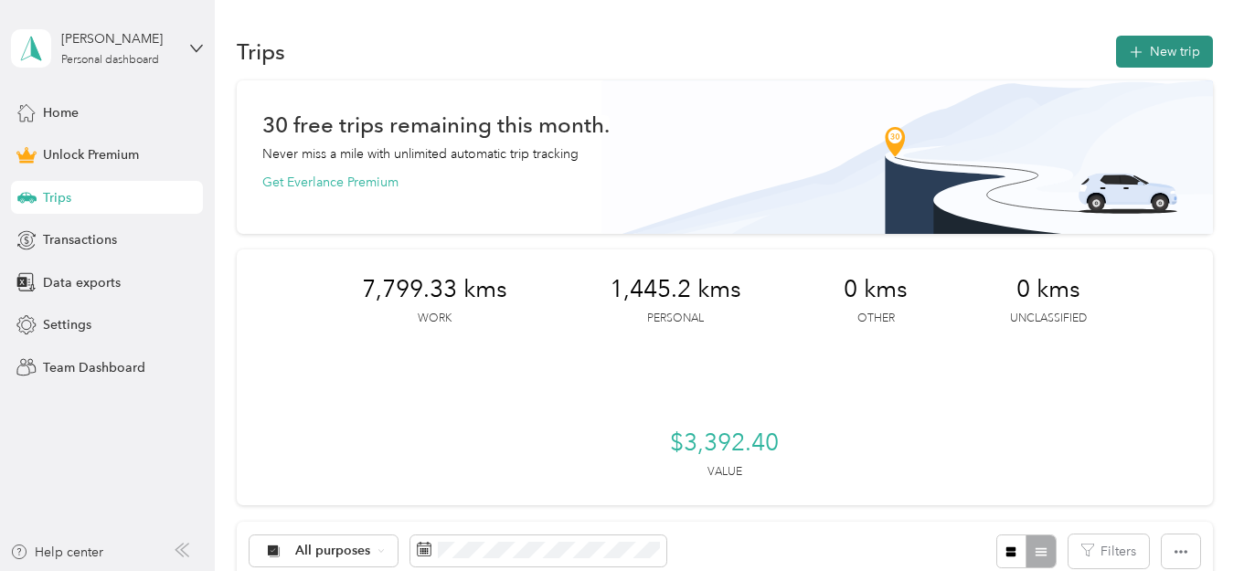
click at [1164, 46] on button "New trip" at bounding box center [1164, 52] width 97 height 32
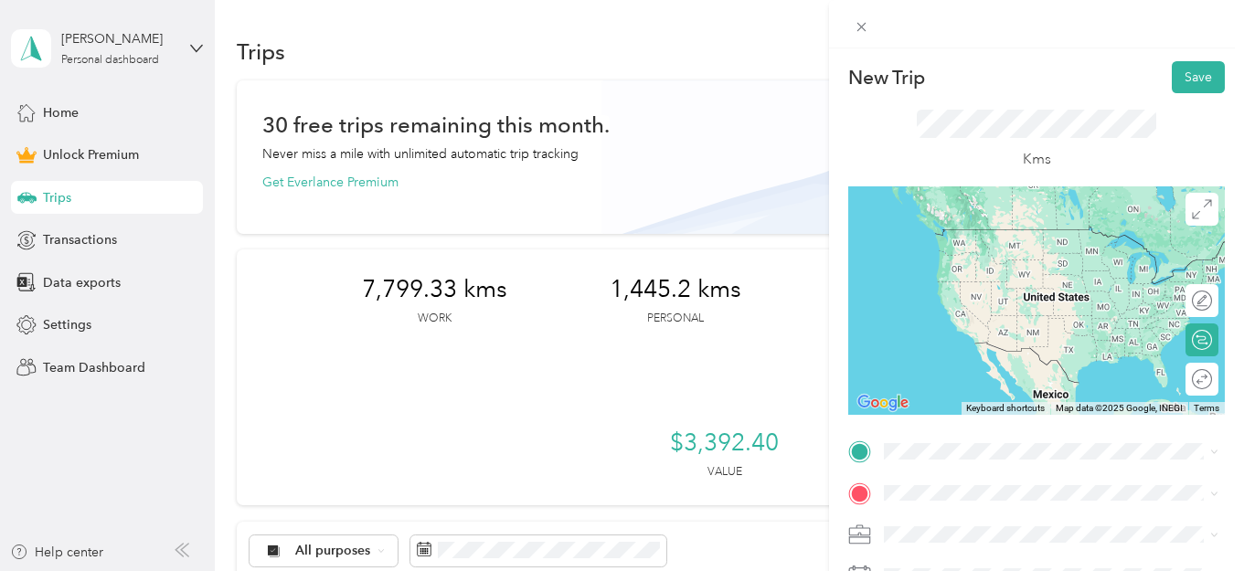
click at [1016, 231] on span "[STREET_ADDRESS]" at bounding box center [977, 226] width 116 height 16
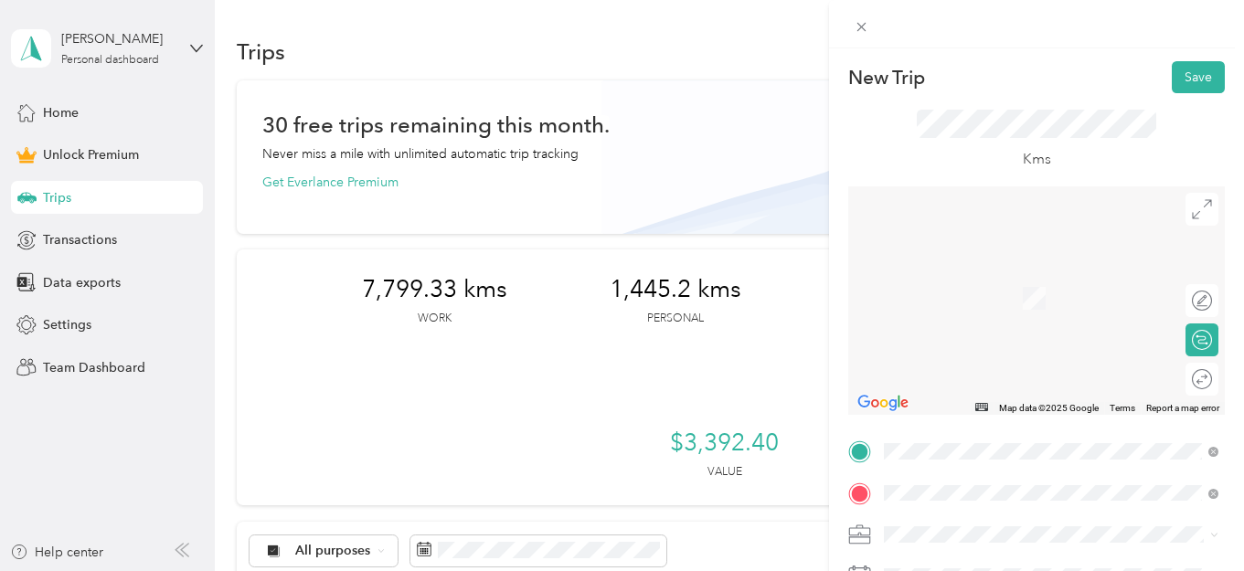
click at [1035, 279] on span "[STREET_ADDRESS]" at bounding box center [977, 270] width 116 height 16
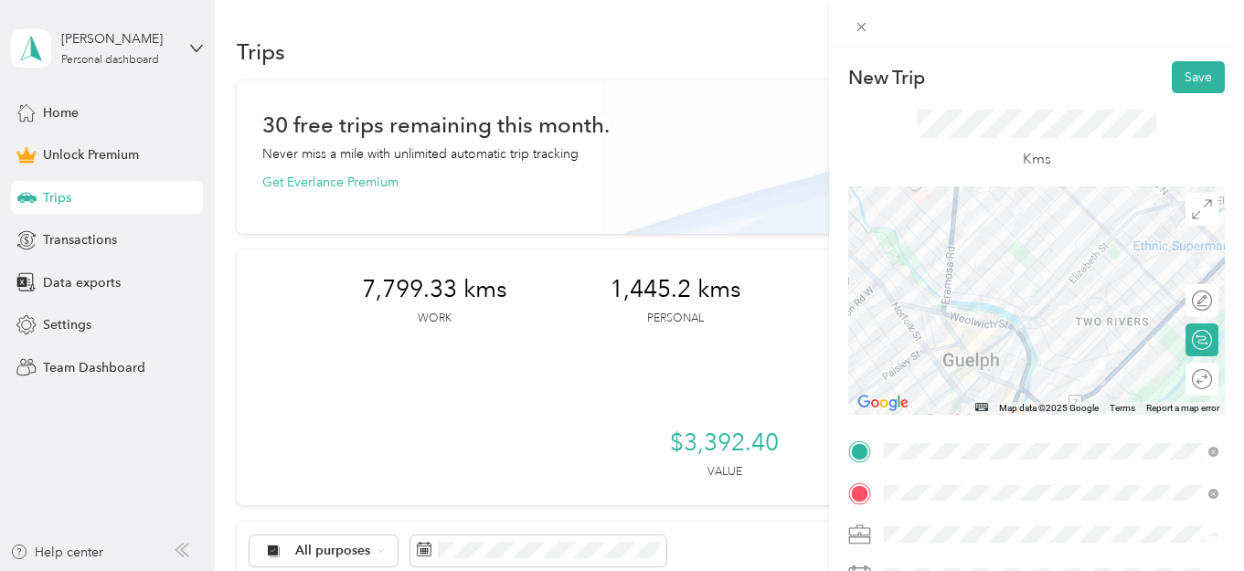
click at [1012, 345] on li "Real Estate" at bounding box center [1050, 342] width 347 height 32
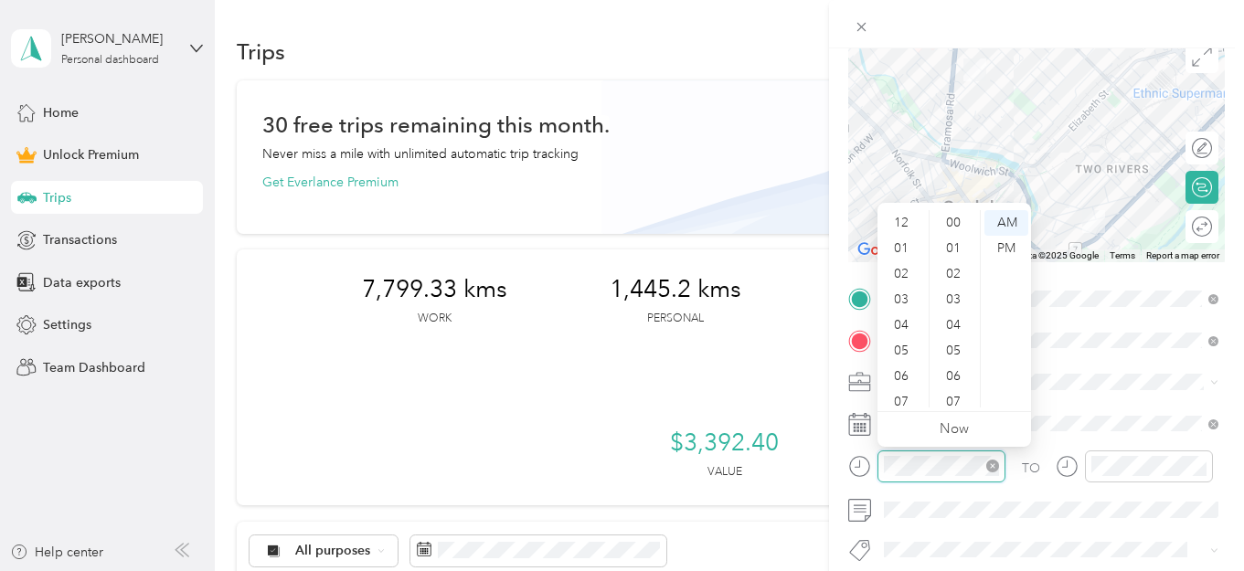
scroll to position [1338, 0]
click at [911, 367] on div "10" at bounding box center [903, 369] width 44 height 26
click at [957, 345] on div "57" at bounding box center [955, 344] width 44 height 26
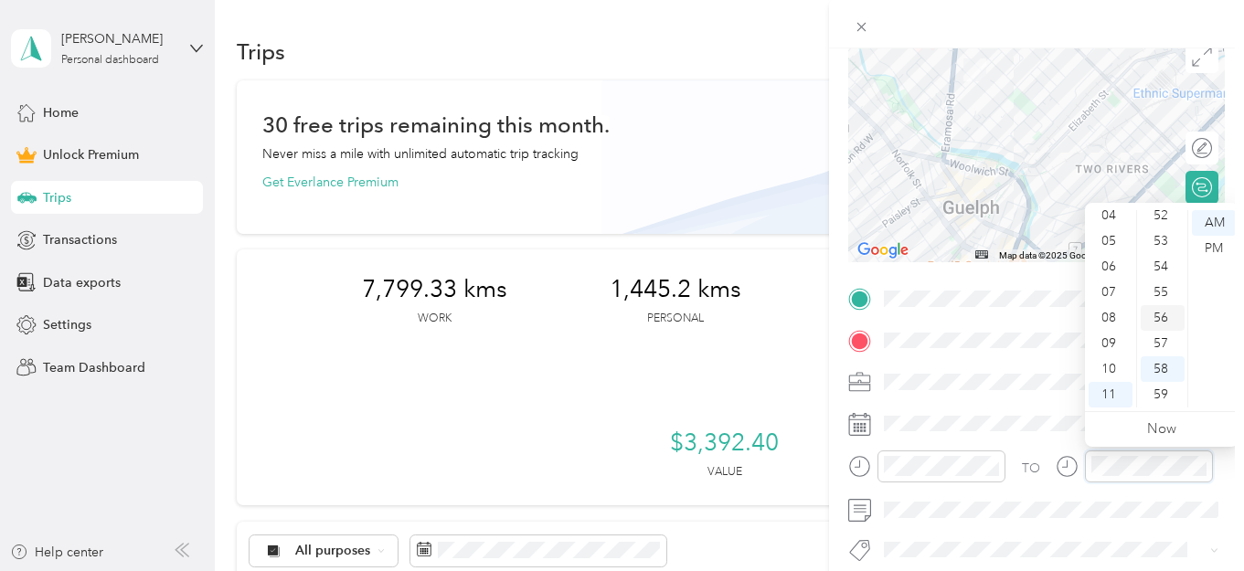
scroll to position [0, 0]
click at [1159, 268] on div "02" at bounding box center [1163, 274] width 44 height 26
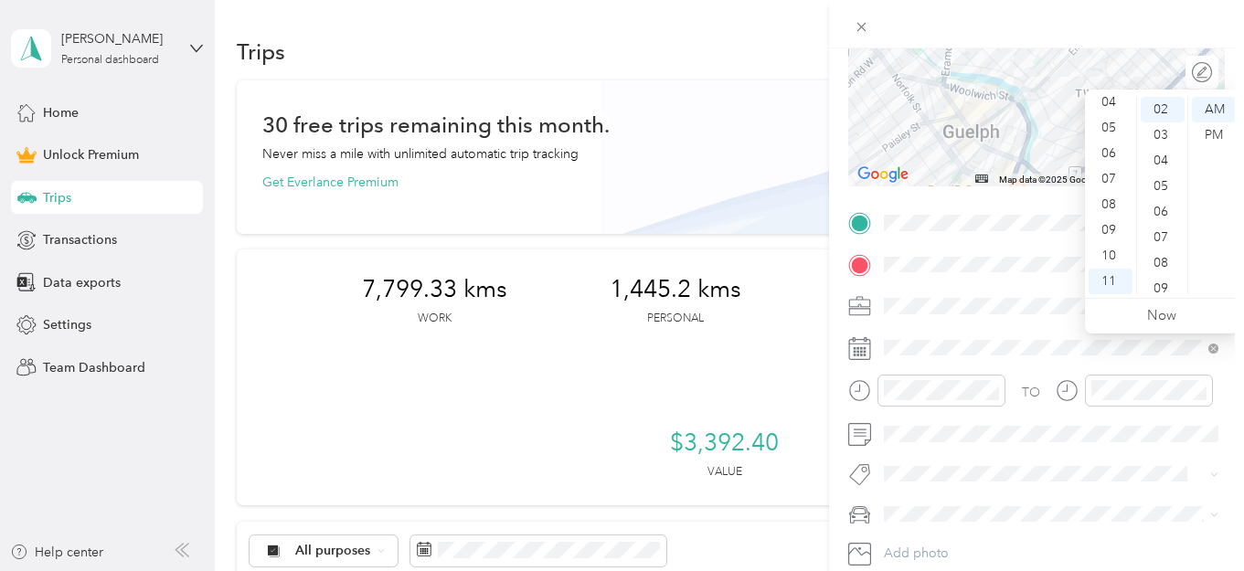
scroll to position [271, 0]
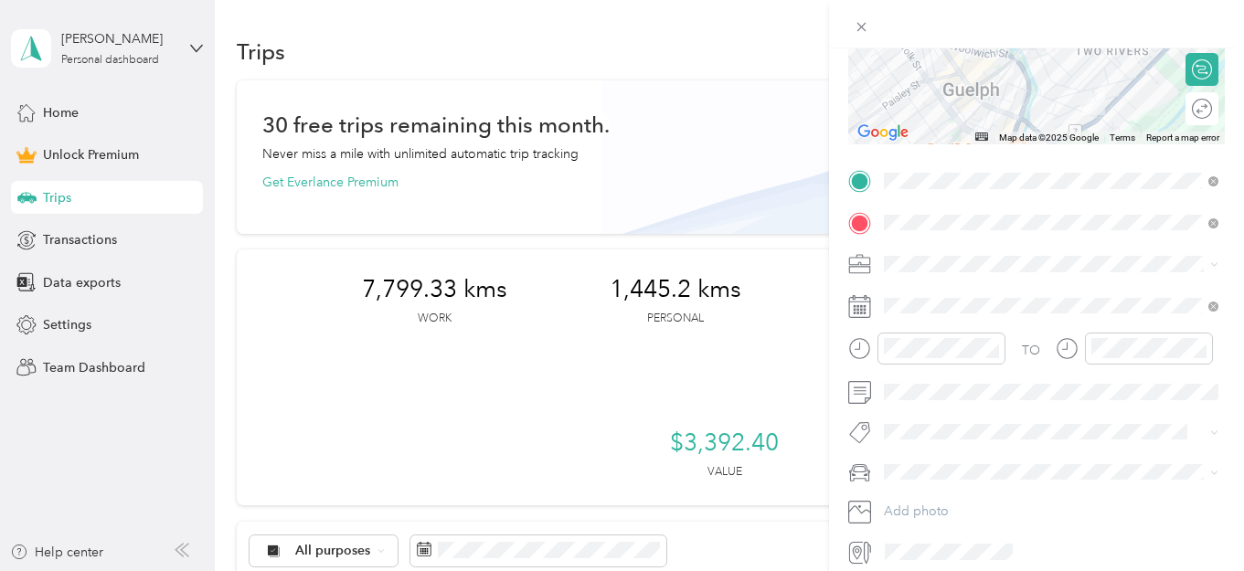
click at [959, 500] on div "Rogue" at bounding box center [1051, 497] width 322 height 19
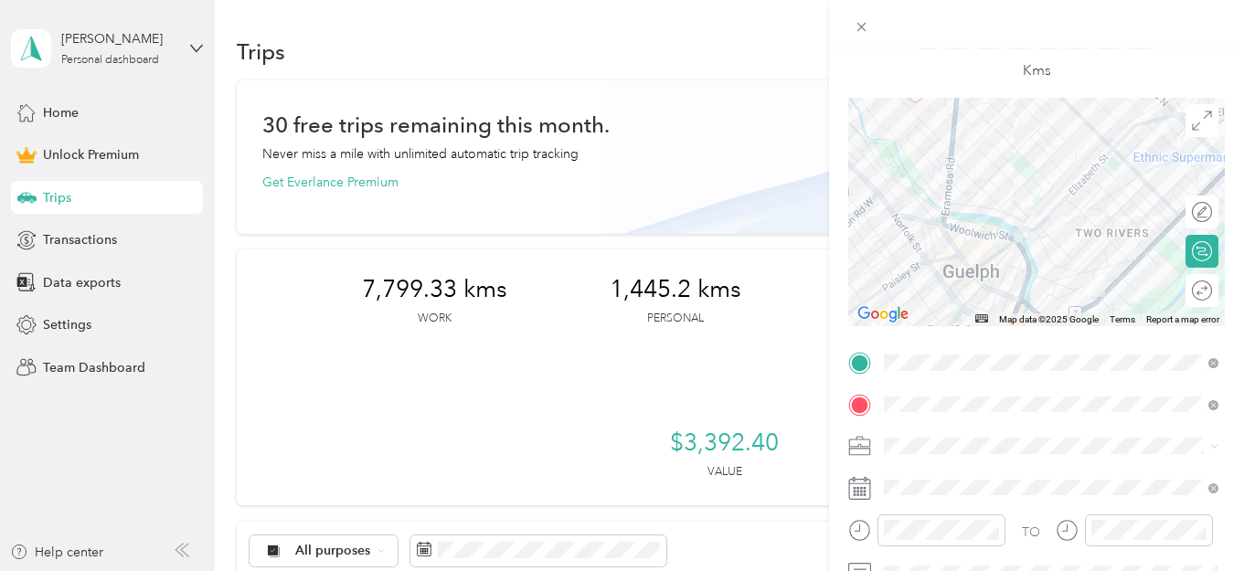
scroll to position [0, 0]
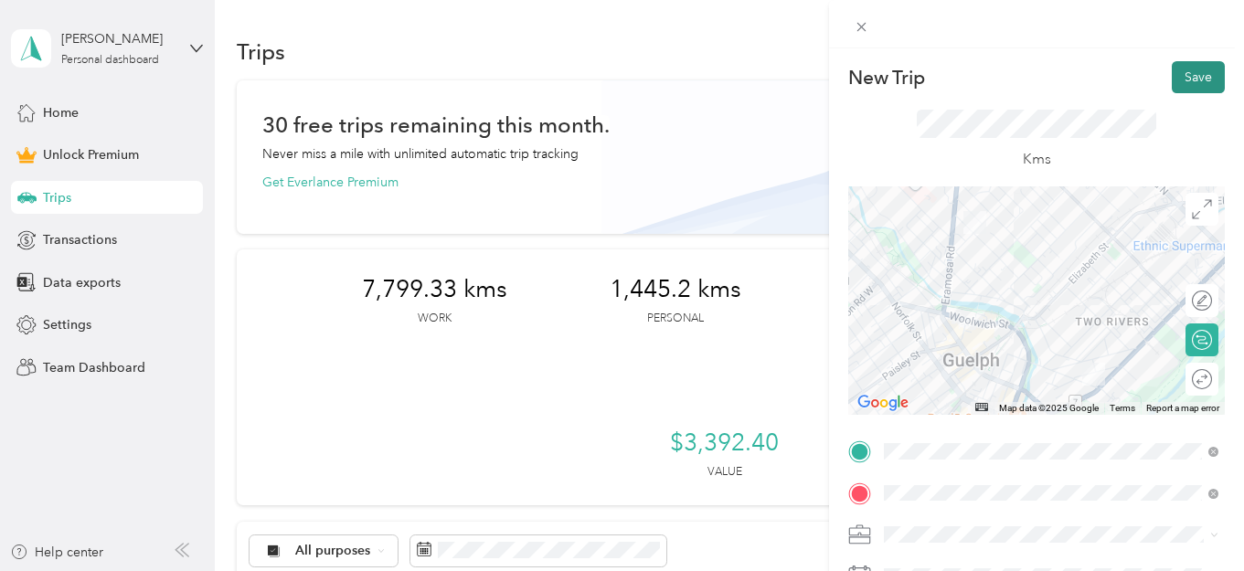
click at [1204, 75] on button "Save" at bounding box center [1198, 77] width 53 height 32
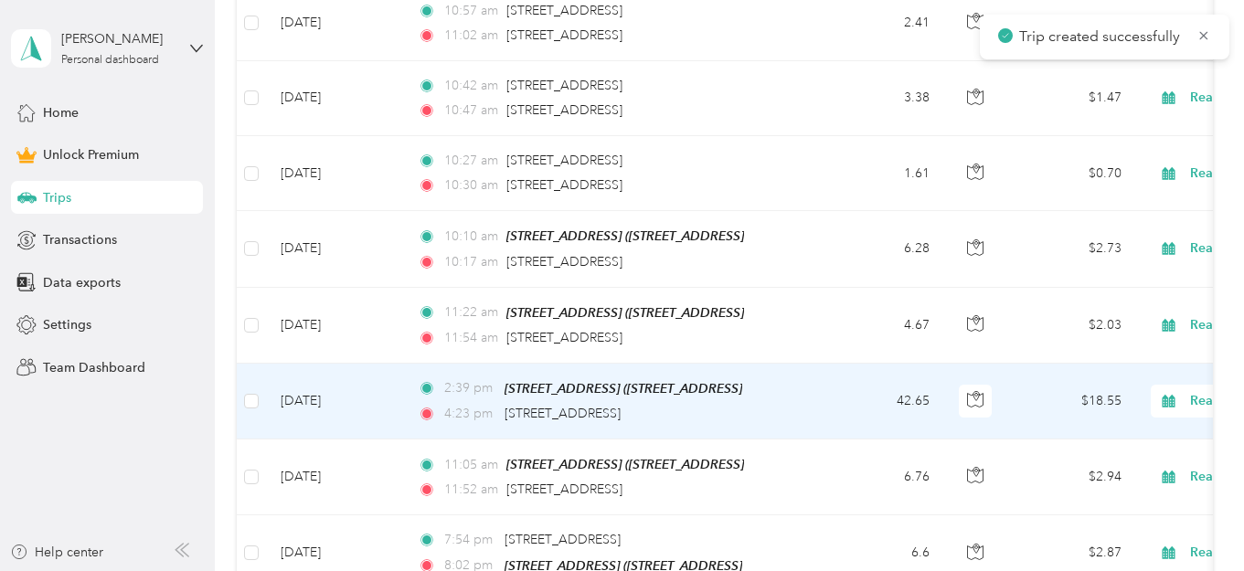
scroll to position [653, 0]
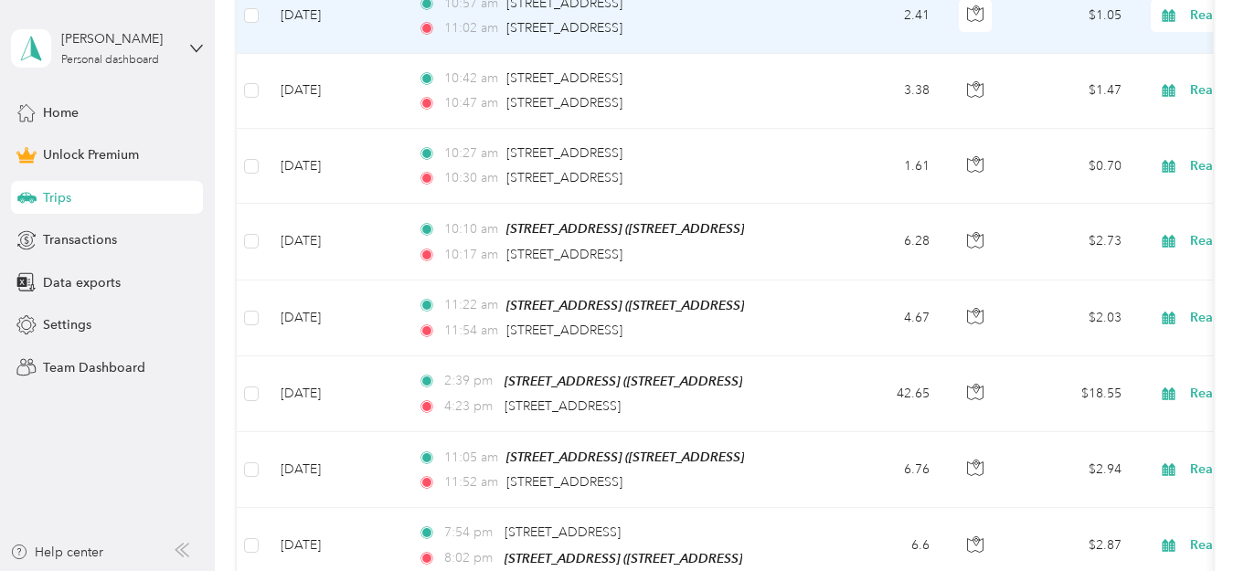
click at [717, 22] on div "11:02 am [STREET_ADDRESS]" at bounding box center [610, 28] width 384 height 20
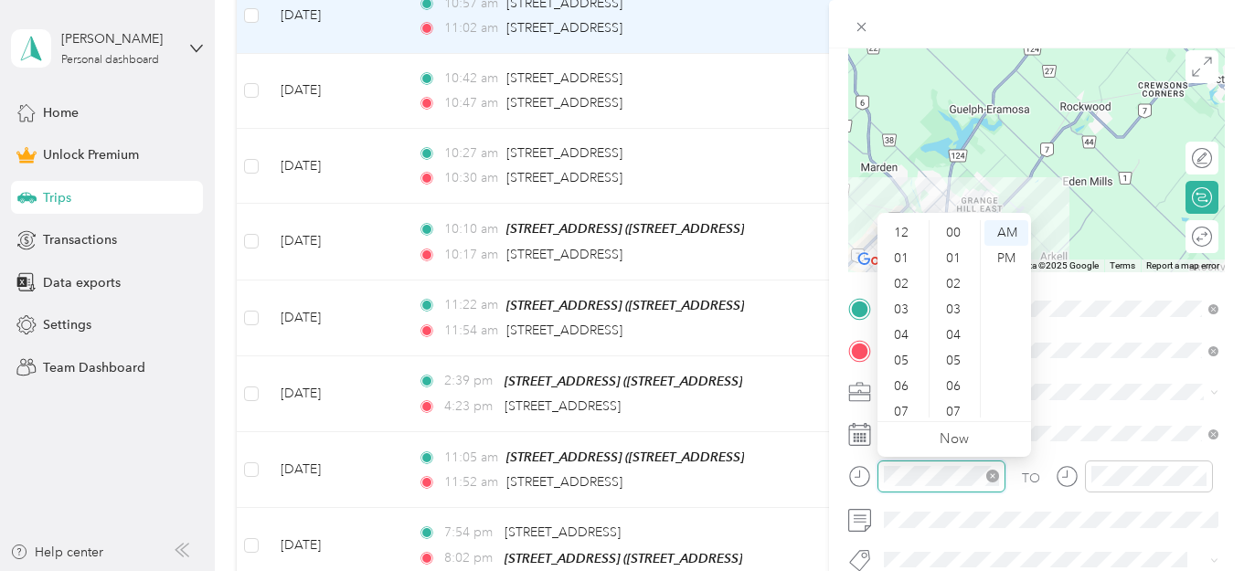
scroll to position [1338, 0]
click at [951, 376] on div "58" at bounding box center [955, 380] width 44 height 26
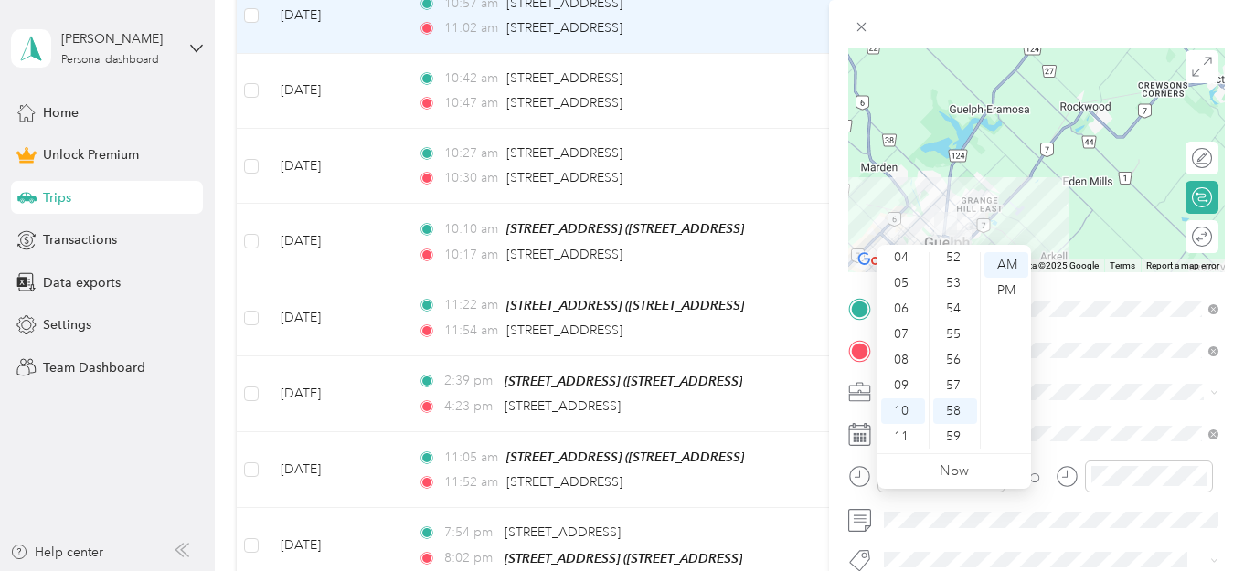
scroll to position [0, 0]
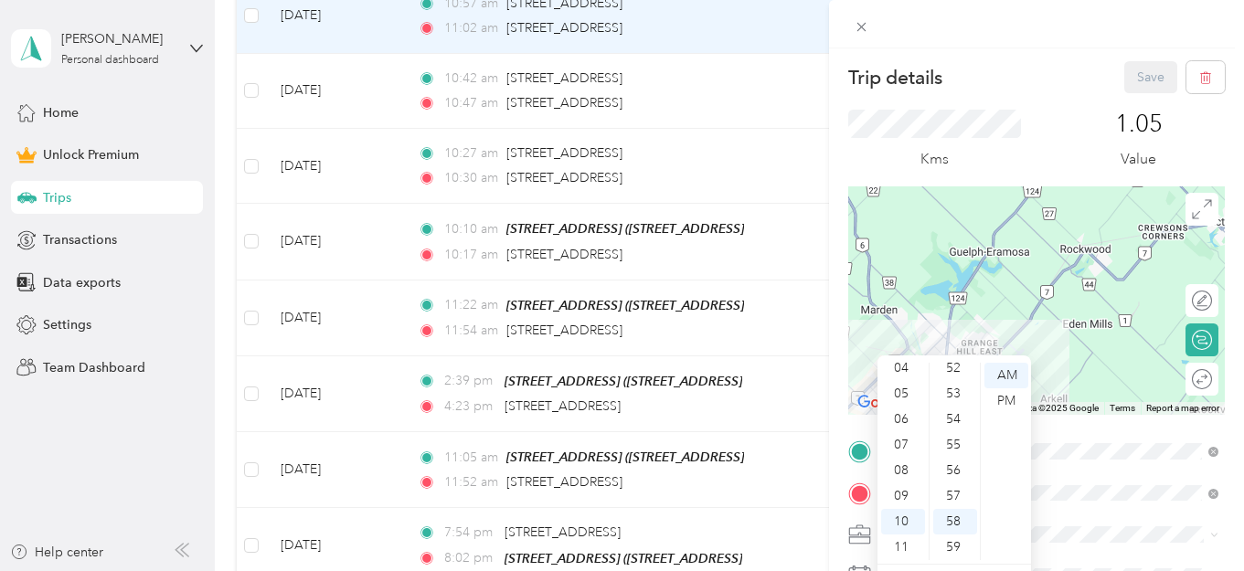
click at [1060, 127] on div "1.05 Value" at bounding box center [1139, 140] width 172 height 61
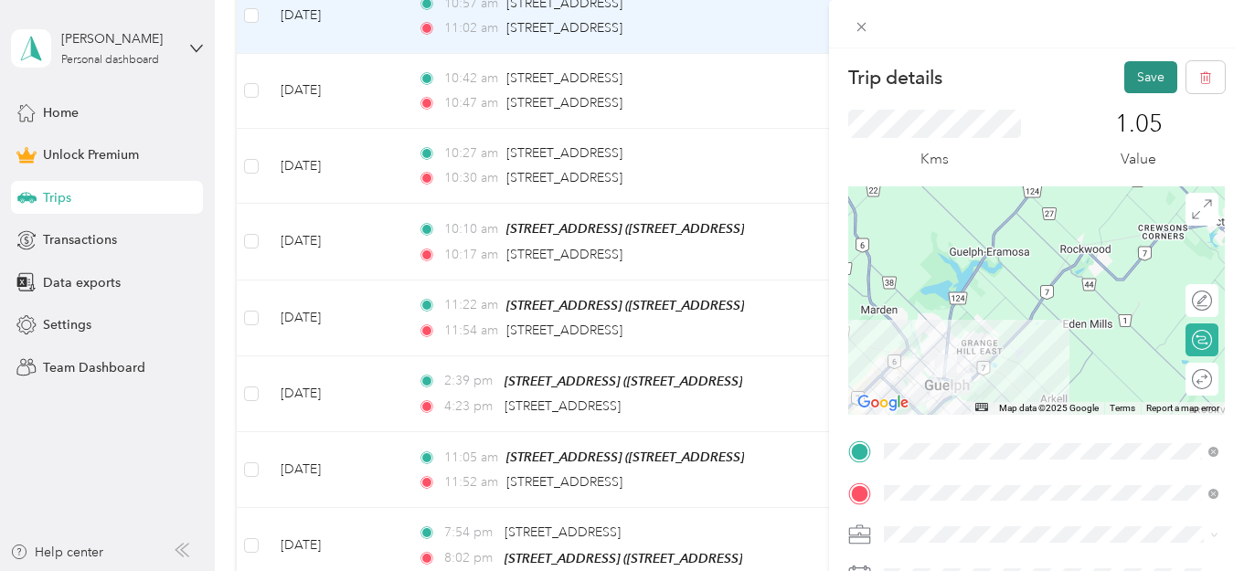
click at [1145, 73] on button "Save" at bounding box center [1150, 77] width 53 height 32
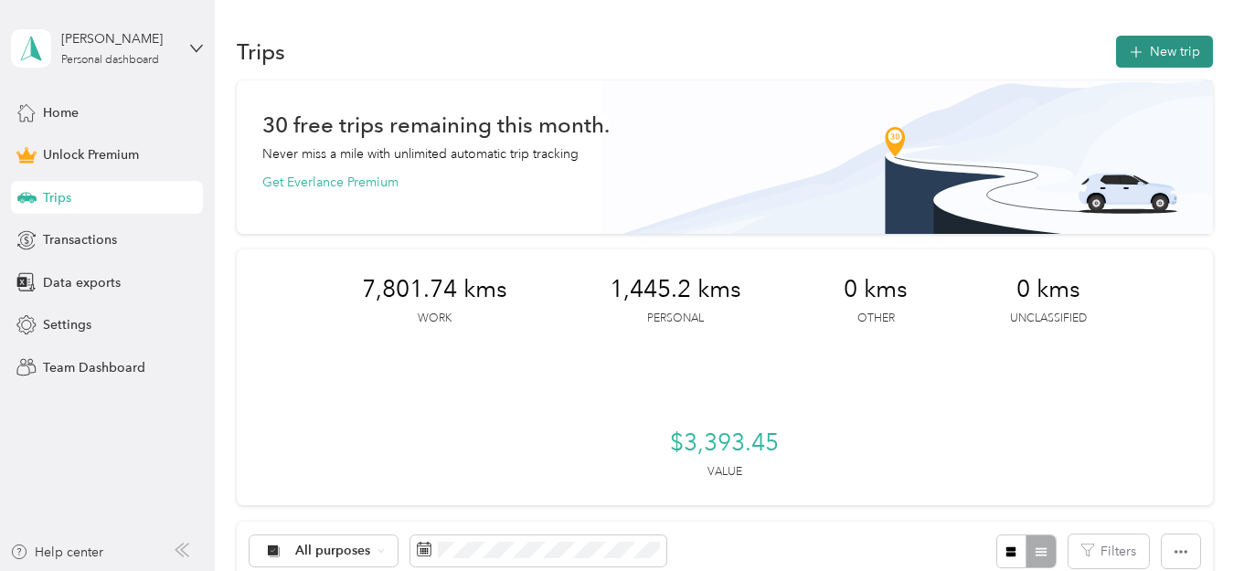
click at [1174, 55] on button "New trip" at bounding box center [1164, 52] width 97 height 32
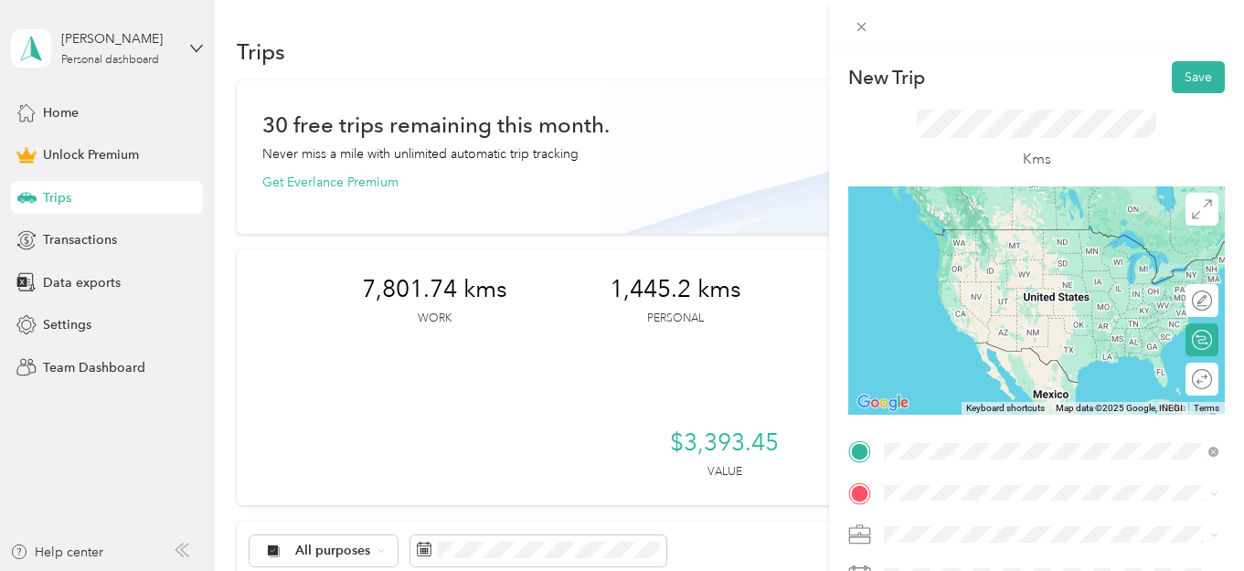
click at [1150, 239] on div "[STREET_ADDRESS]" at bounding box center [1051, 230] width 322 height 25
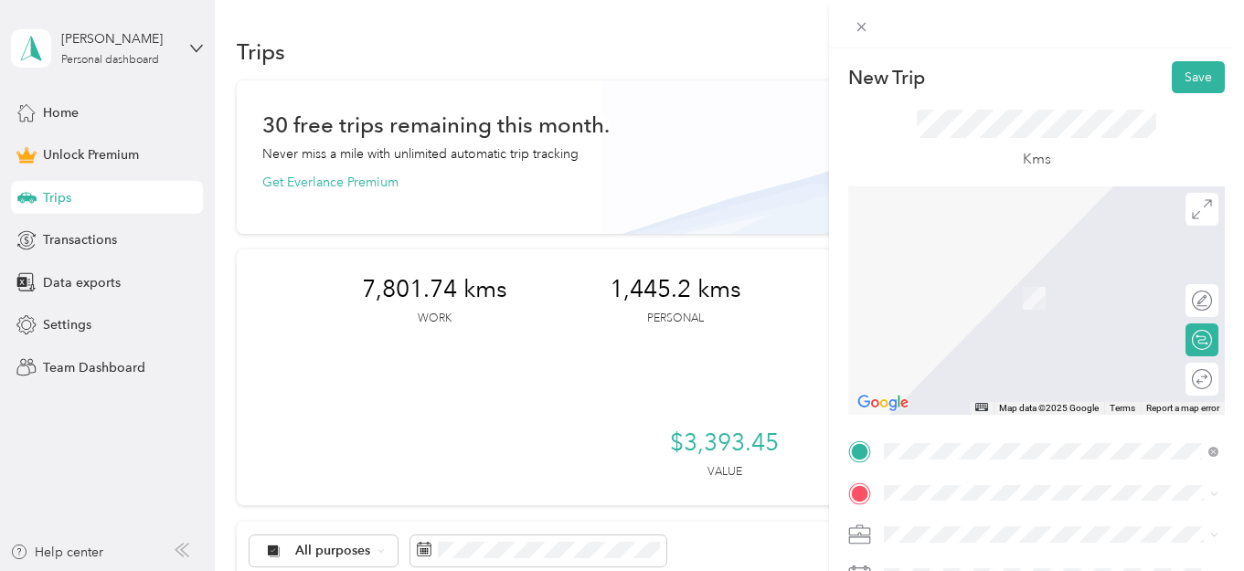
click at [1006, 303] on div "[STREET_ADDRESS]" at bounding box center [980, 284] width 122 height 38
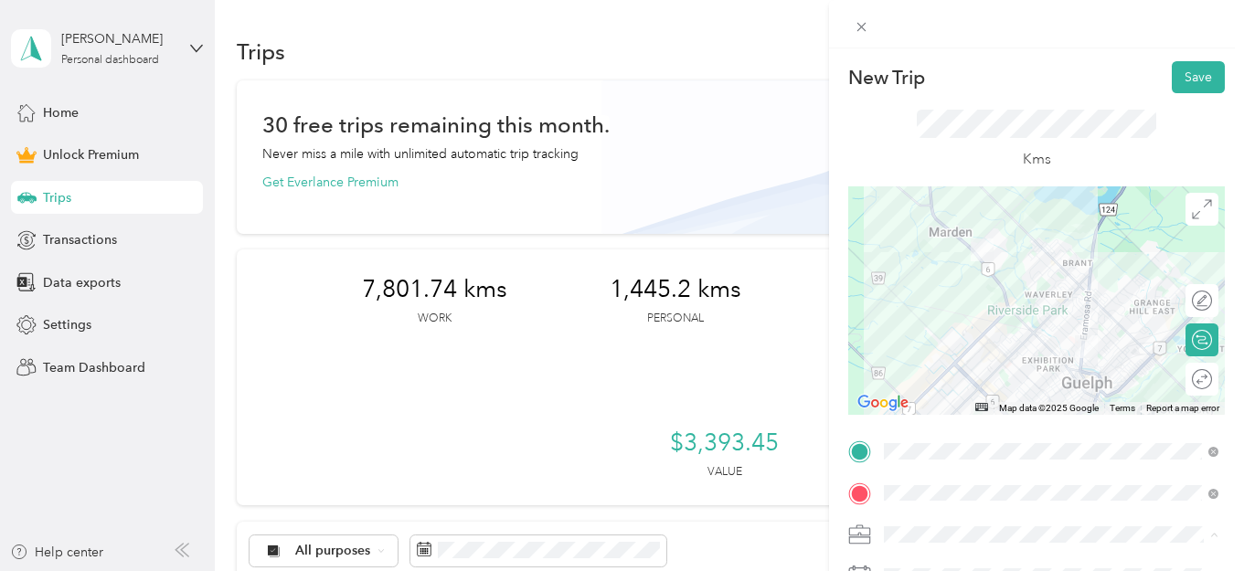
click at [980, 350] on ol "Work Personal Real Estate Other Charity Medical Moving Commute" at bounding box center [1050, 390] width 347 height 256
click at [963, 346] on li "Real Estate" at bounding box center [1050, 342] width 347 height 32
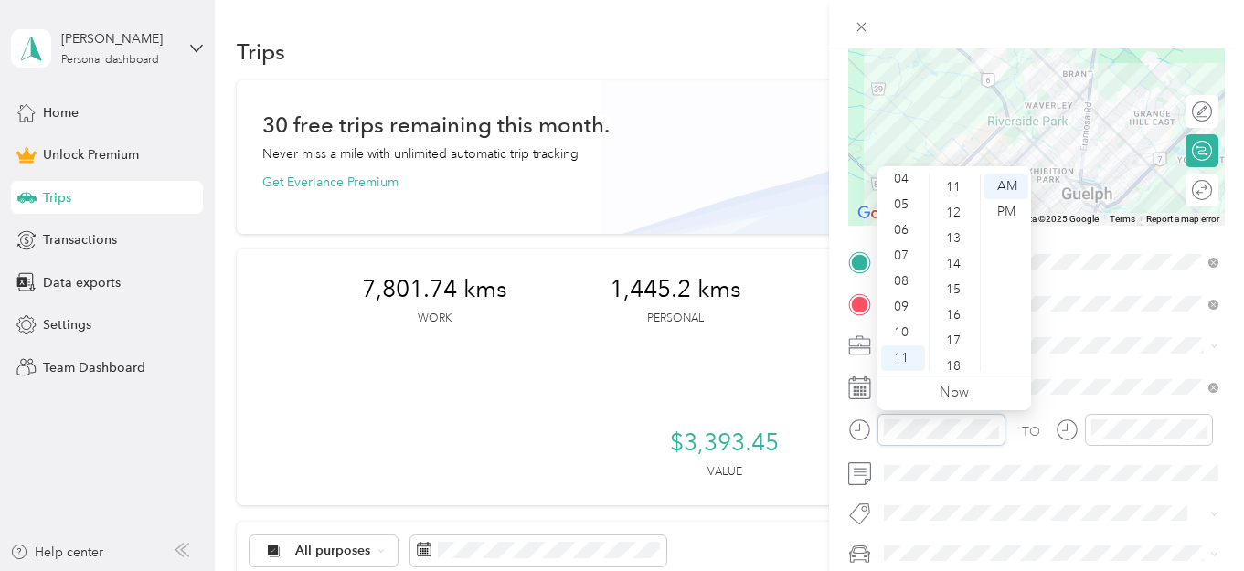
scroll to position [265, 0]
click at [942, 326] on div "16" at bounding box center [955, 331] width 44 height 26
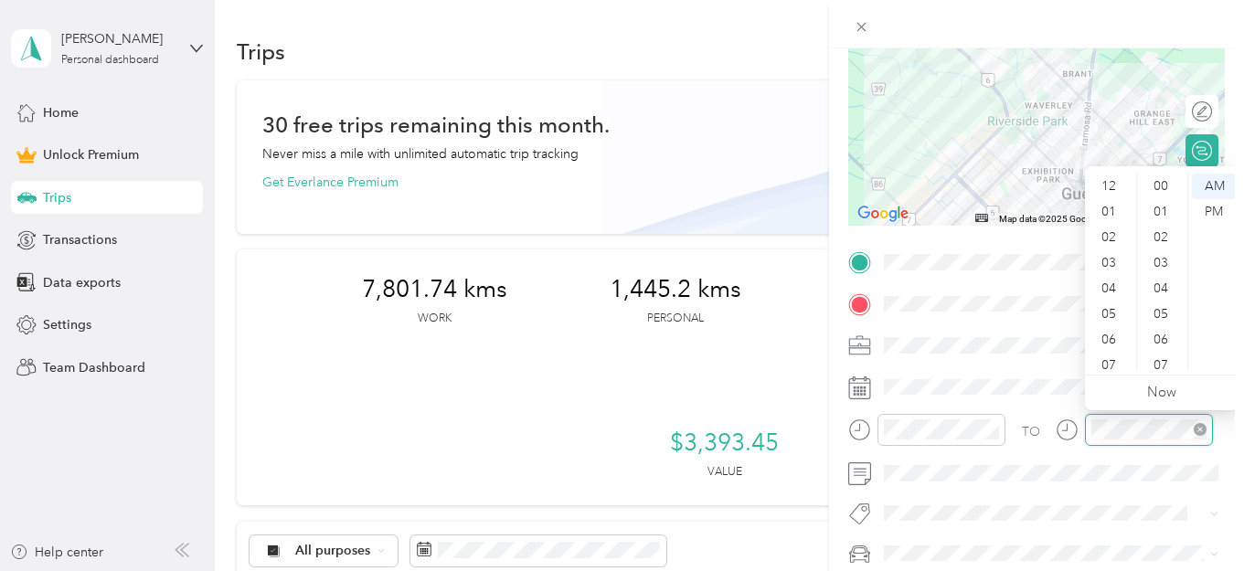
scroll to position [1338, 0]
click at [1117, 357] on div "11" at bounding box center [1111, 358] width 44 height 26
click at [1163, 305] on div "22" at bounding box center [1163, 303] width 44 height 26
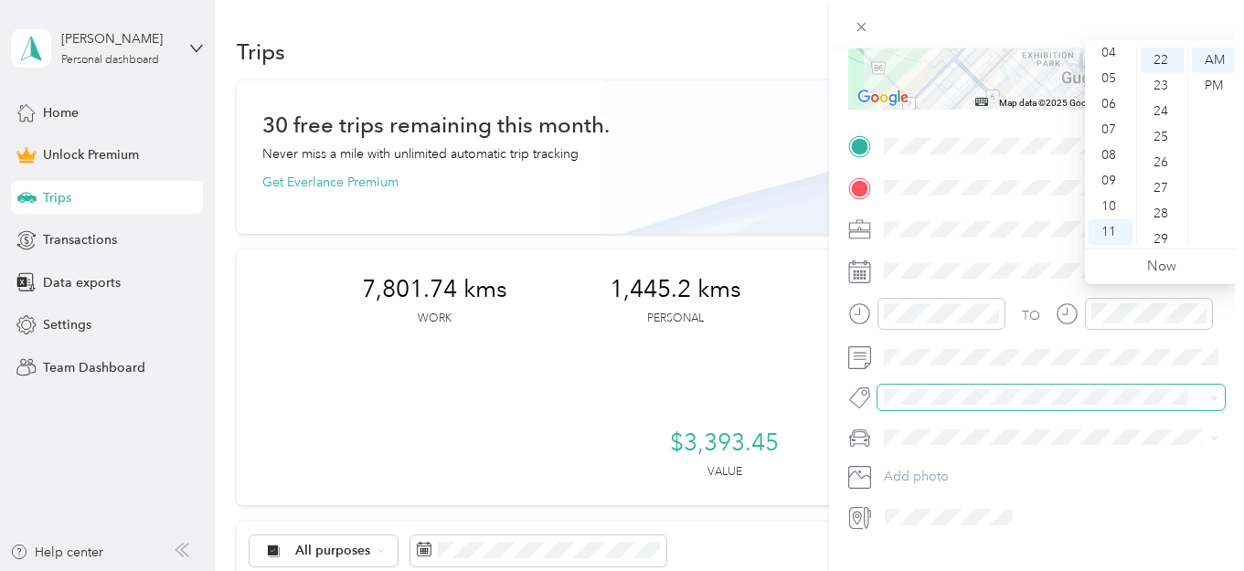
scroll to position [315, 0]
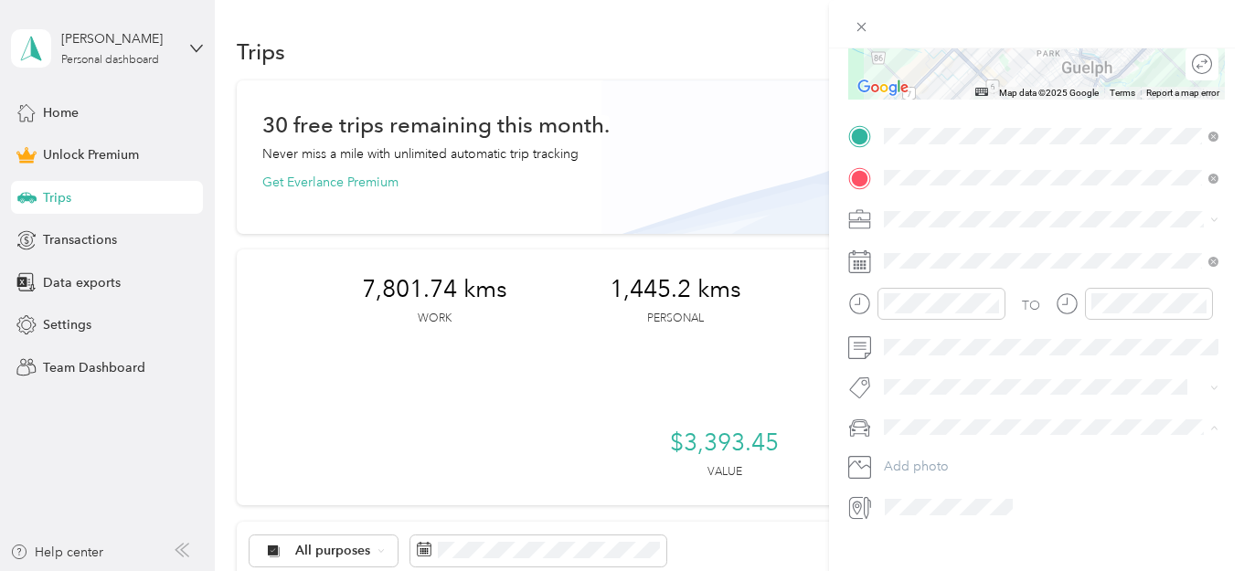
click at [998, 452] on div "Rogue" at bounding box center [1051, 459] width 322 height 19
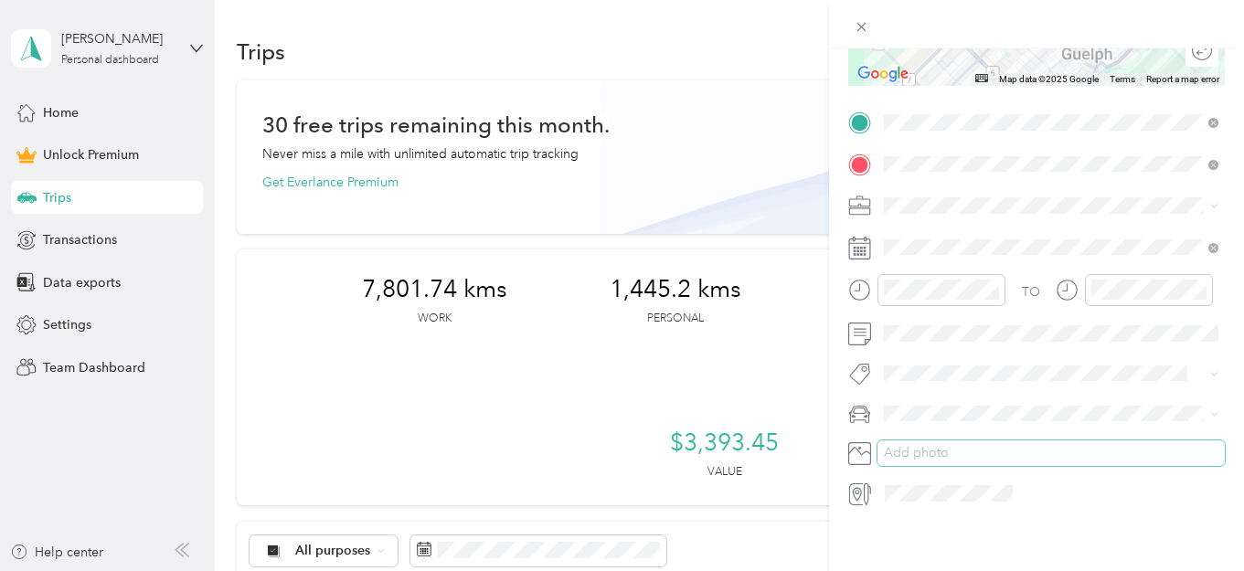
scroll to position [333, 0]
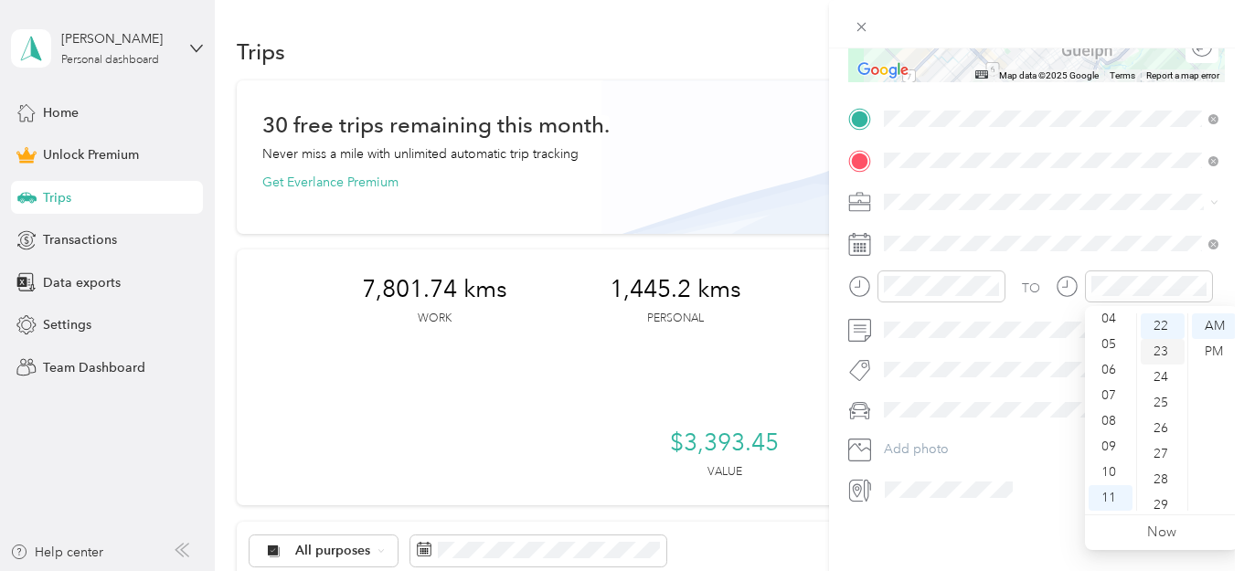
click at [1154, 353] on div "23" at bounding box center [1163, 352] width 44 height 26
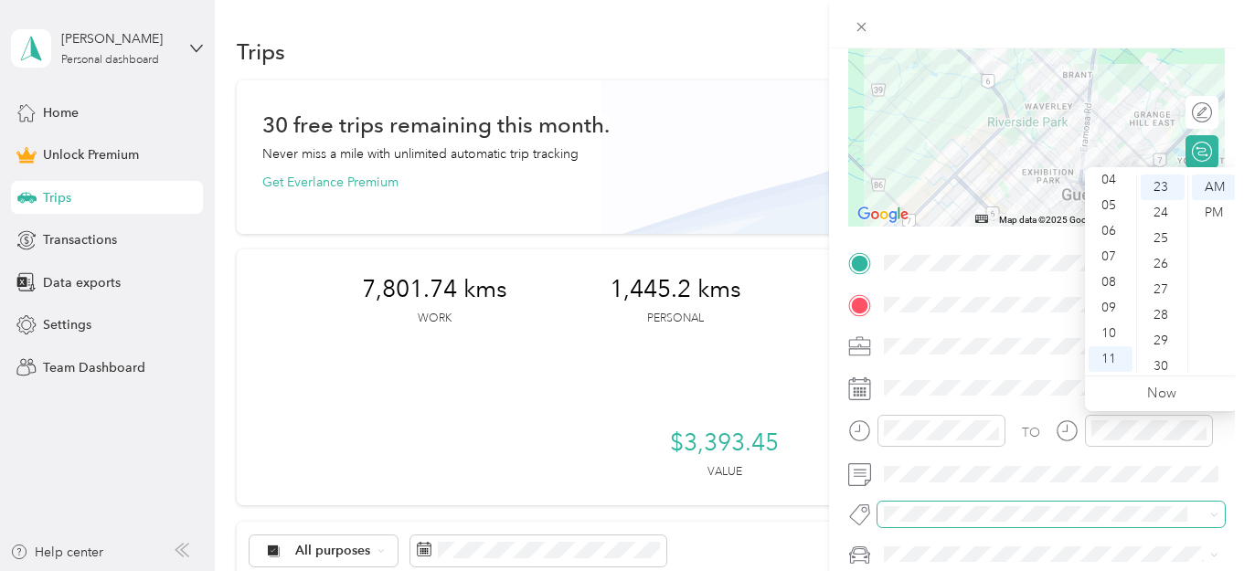
scroll to position [0, 0]
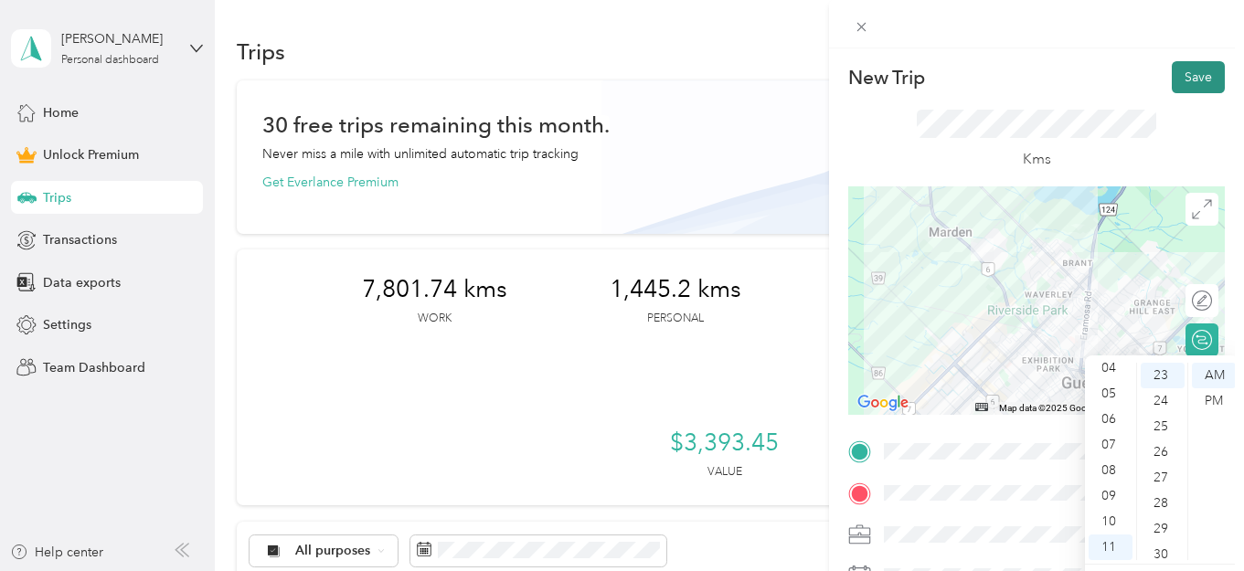
click at [1190, 80] on button "Save" at bounding box center [1198, 77] width 53 height 32
